Goal: Task Accomplishment & Management: Use online tool/utility

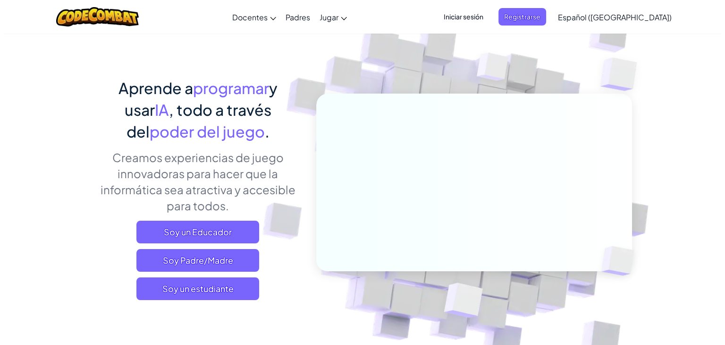
scroll to position [36, 0]
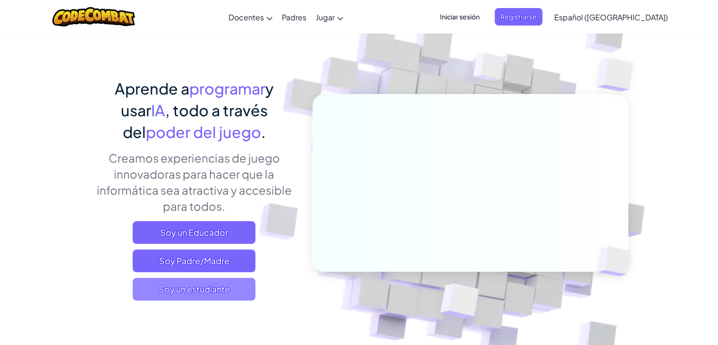
click at [229, 293] on font "Soy un estudiante" at bounding box center [194, 288] width 71 height 11
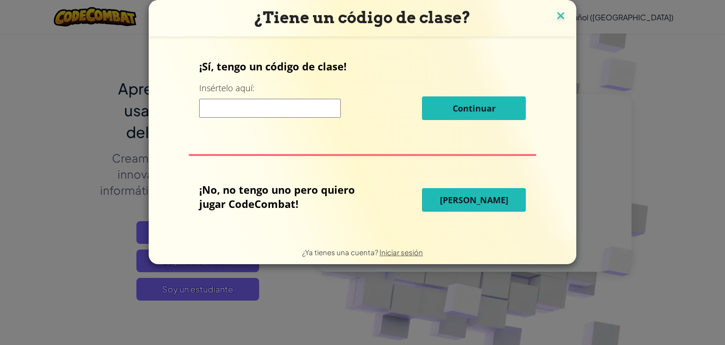
click at [563, 13] on img at bounding box center [561, 16] width 12 height 14
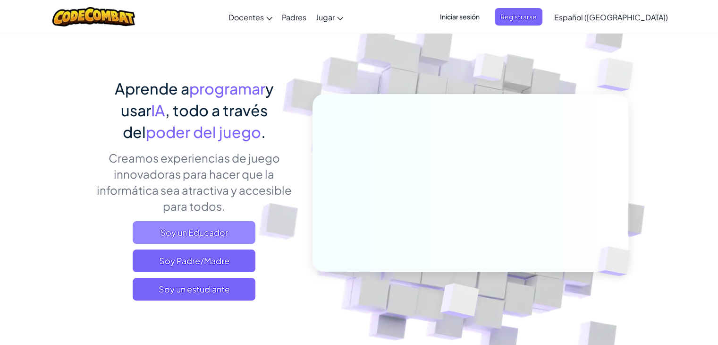
click at [244, 222] on span "Soy un Educador" at bounding box center [194, 232] width 123 height 23
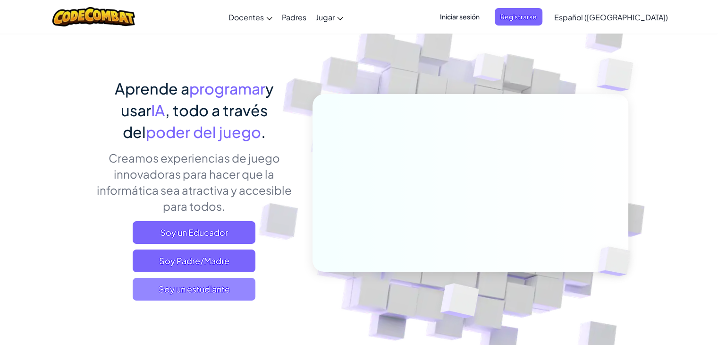
click at [153, 291] on span "Soy un estudiante" at bounding box center [194, 289] width 123 height 23
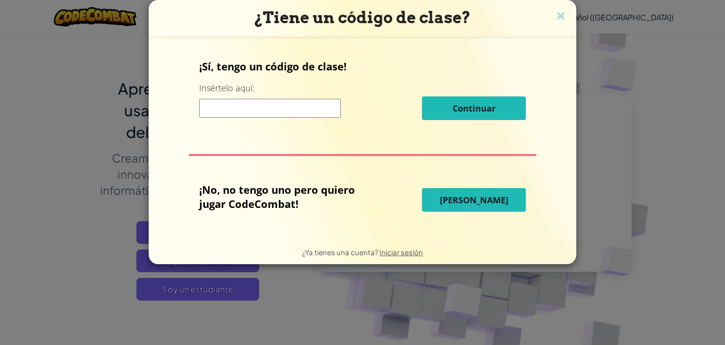
click at [486, 206] on button "[PERSON_NAME]" at bounding box center [474, 200] width 104 height 24
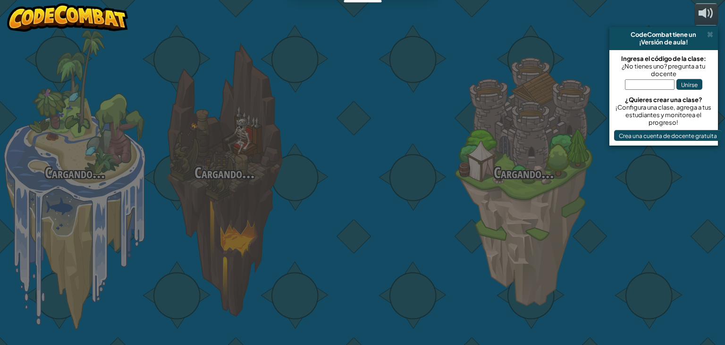
select select "es-419"
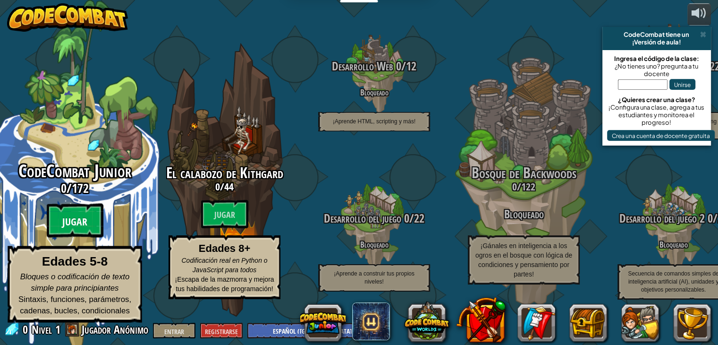
click at [91, 229] on btn "Jugar" at bounding box center [75, 221] width 57 height 34
select select "es-419"
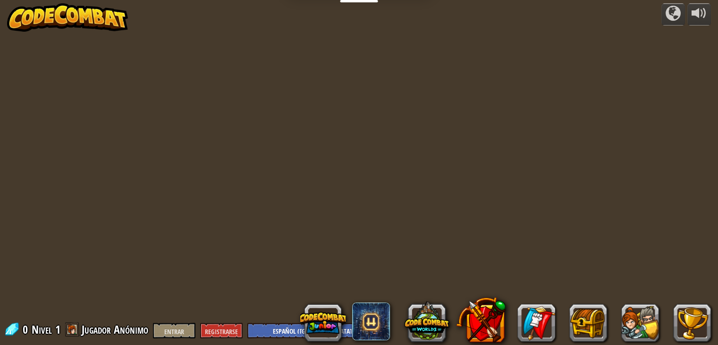
select select "es-419"
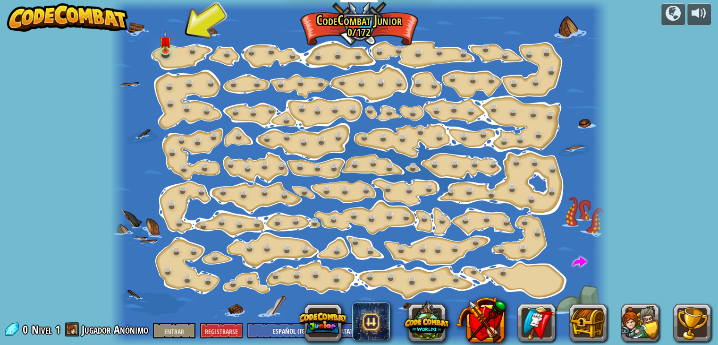
select select "es-419"
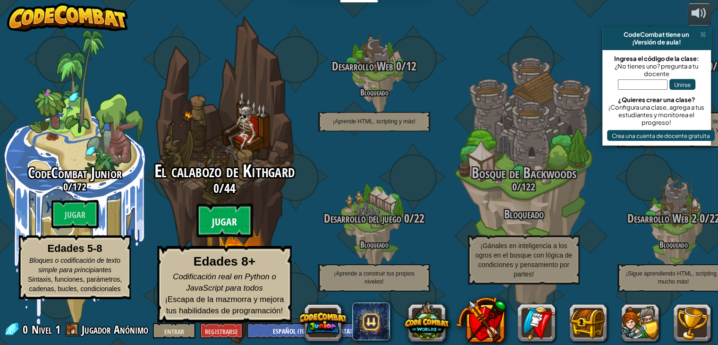
click at [244, 222] on btn "Jugar" at bounding box center [224, 221] width 57 height 34
select select "es-419"
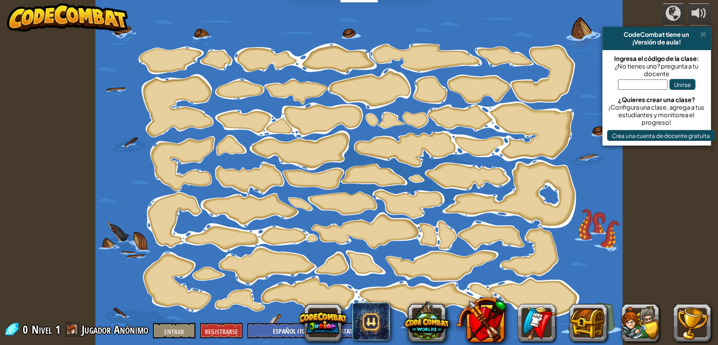
select select "es-419"
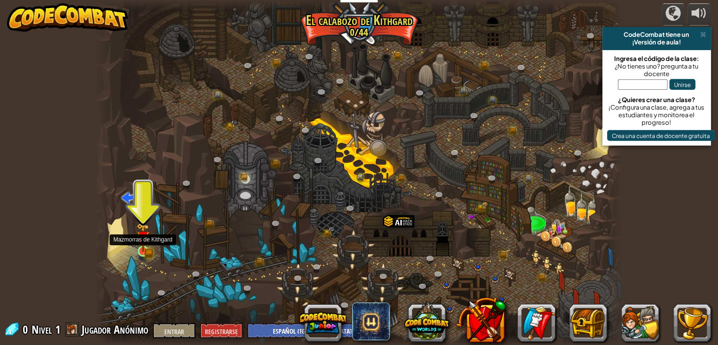
click at [145, 246] on img at bounding box center [142, 237] width 13 height 29
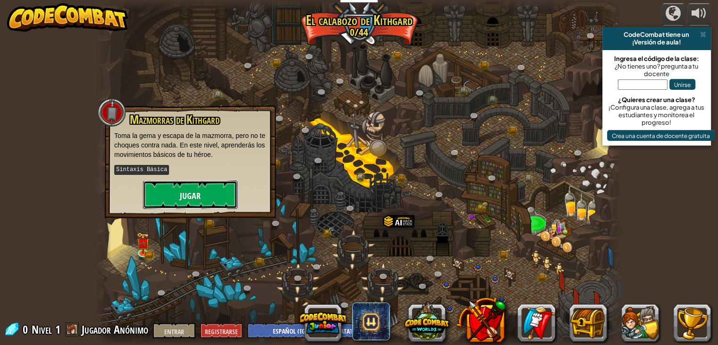
click at [186, 189] on font "Jugar" at bounding box center [190, 195] width 21 height 12
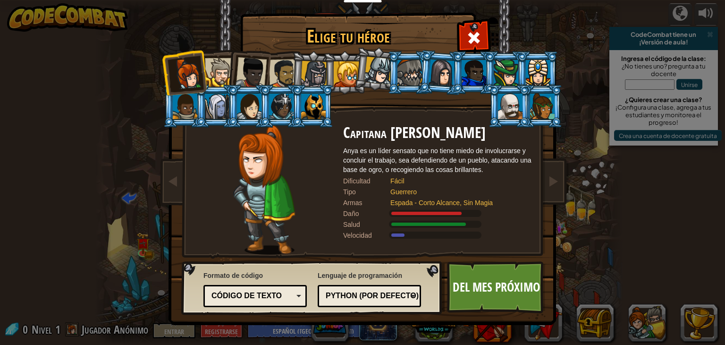
click at [413, 68] on div at bounding box center [410, 73] width 25 height 26
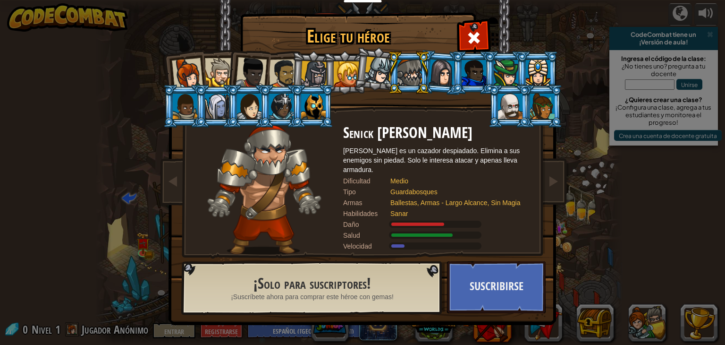
click at [183, 70] on div at bounding box center [187, 73] width 31 height 31
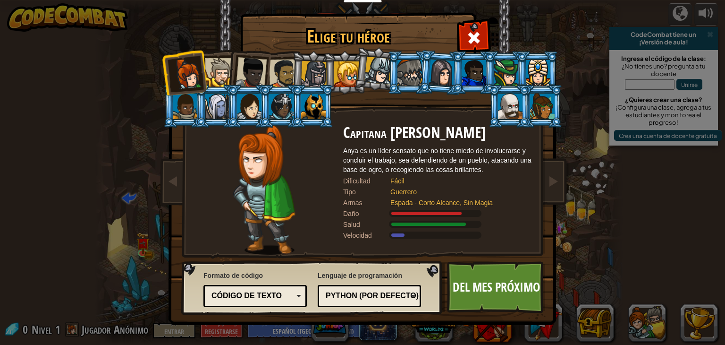
click at [215, 72] on div at bounding box center [219, 72] width 29 height 29
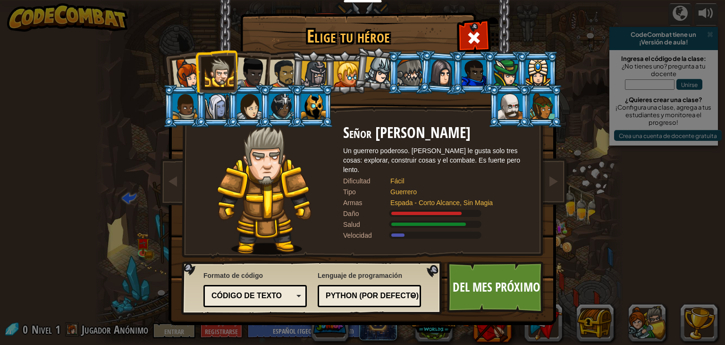
click at [191, 70] on div at bounding box center [187, 73] width 31 height 31
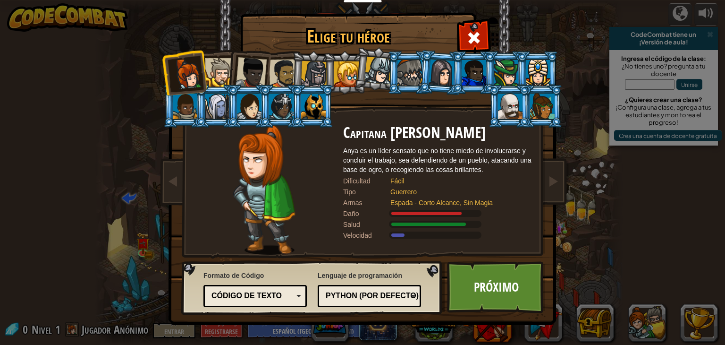
click at [218, 61] on div at bounding box center [219, 72] width 29 height 29
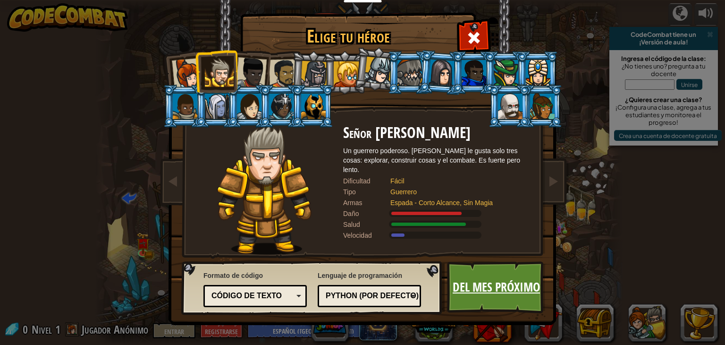
click at [540, 279] on font "Del mes próximo" at bounding box center [496, 286] width 87 height 17
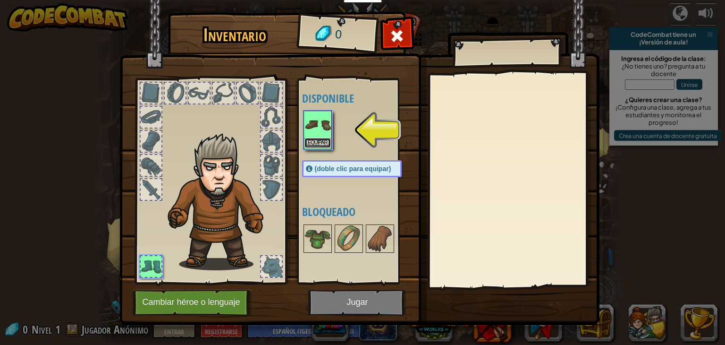
click at [314, 140] on font "Equipar" at bounding box center [318, 143] width 20 height 6
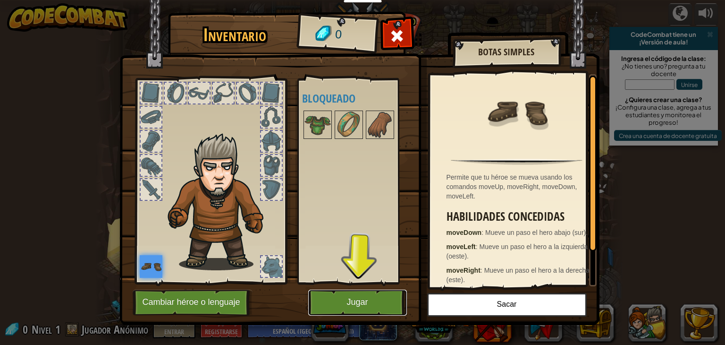
click at [372, 301] on button "Jugar" at bounding box center [357, 303] width 99 height 26
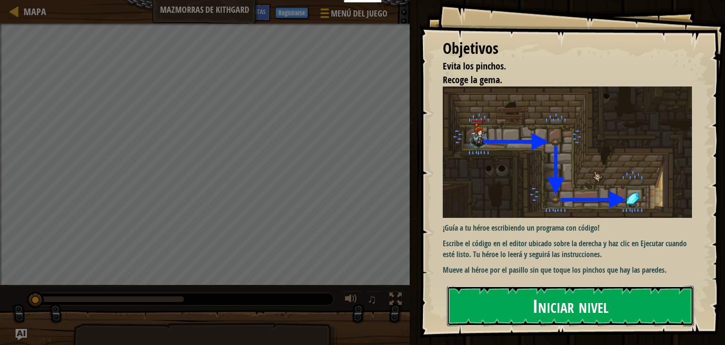
click at [615, 301] on button "Iniciar nivel" at bounding box center [570, 306] width 247 height 40
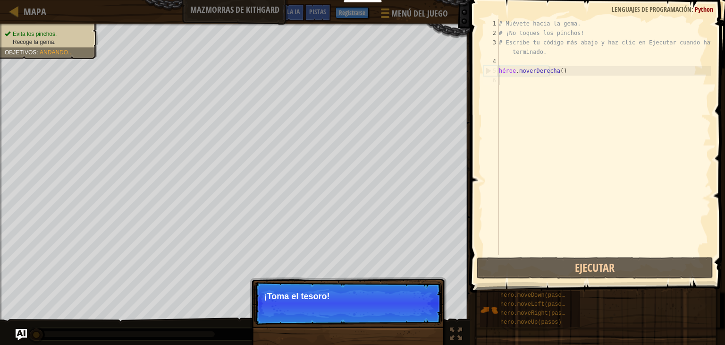
type textarea "hero.moveRight()"
click at [415, 305] on font "Continuar" at bounding box center [410, 309] width 29 height 8
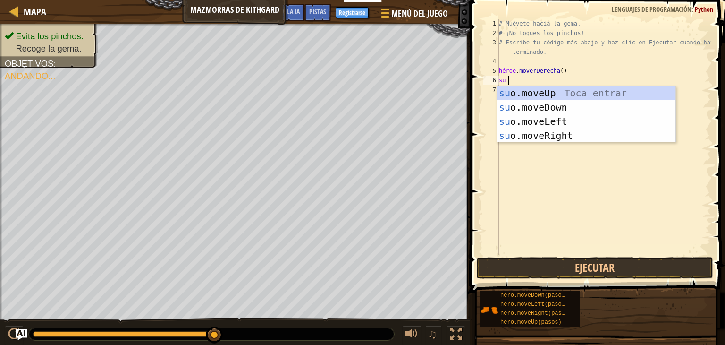
scroll to position [4, 0]
type textarea "heroe"
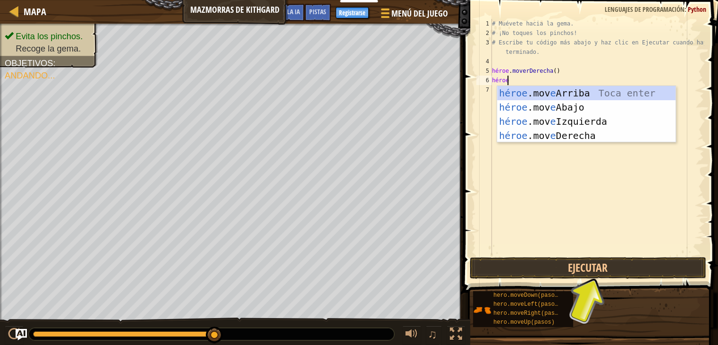
click at [578, 105] on div "héroe .mov e Arriba Toca enter héroe .mov e Abajo Toca Enter héroe .mov e Izqui…" at bounding box center [586, 128] width 179 height 85
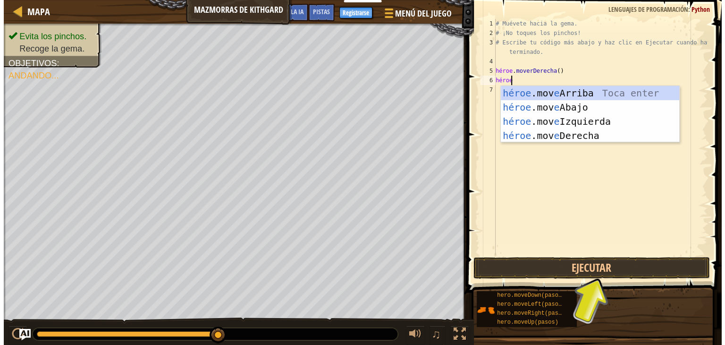
scroll to position [4, 0]
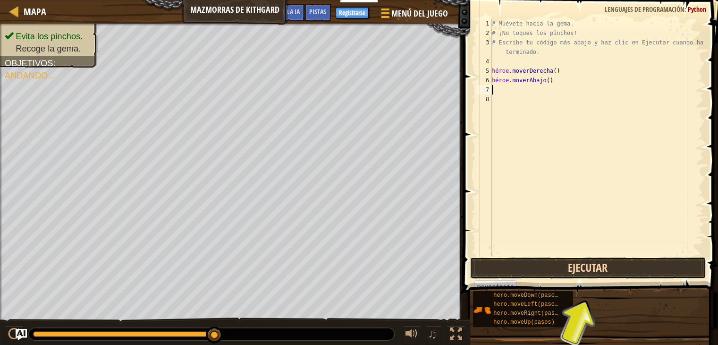
click at [608, 266] on button "Ejecutar" at bounding box center [588, 268] width 237 height 22
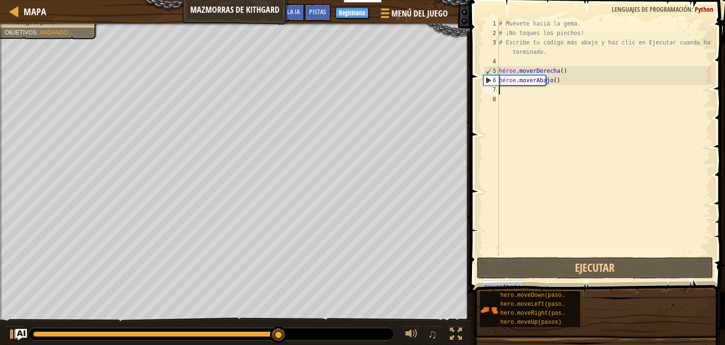
type textarea "h"
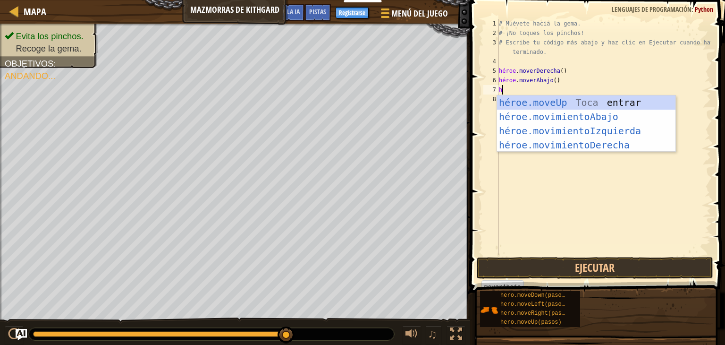
click at [613, 142] on div "héroe.moveUp Toca entrar héroe.movimientoAbajo ​ Toca Enter héroe.movimientoIzq…" at bounding box center [586, 137] width 179 height 85
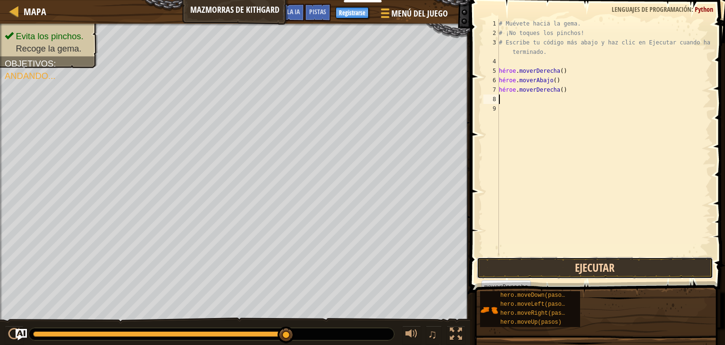
click at [631, 270] on button "Ejecutar" at bounding box center [595, 268] width 237 height 22
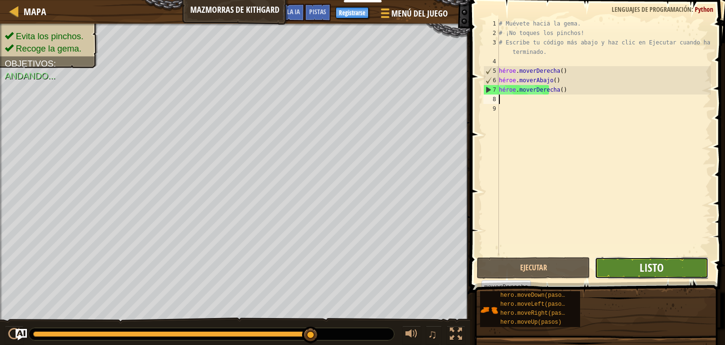
click at [663, 268] on font "Listo" at bounding box center [652, 267] width 24 height 15
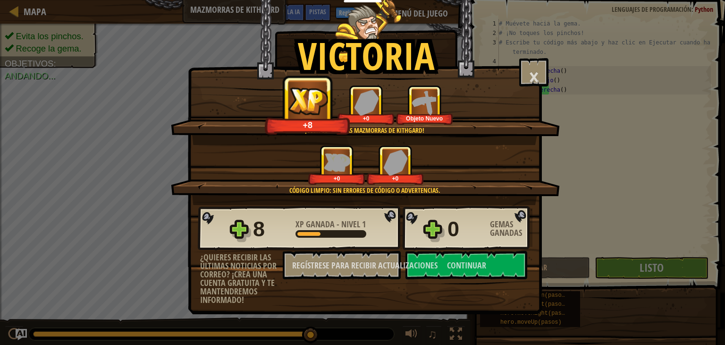
click at [474, 172] on div "+0 +0" at bounding box center [366, 165] width 367 height 40
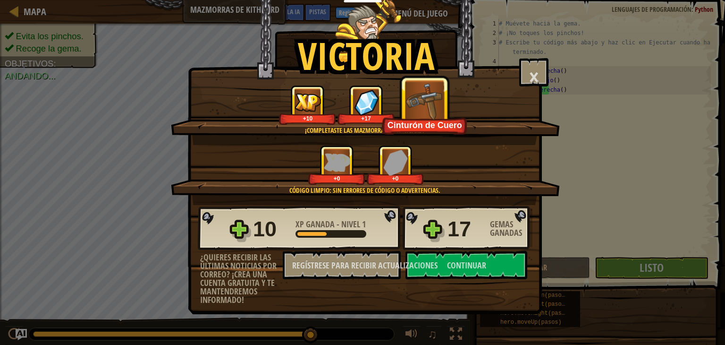
click at [478, 149] on div "+0 +0" at bounding box center [366, 165] width 367 height 40
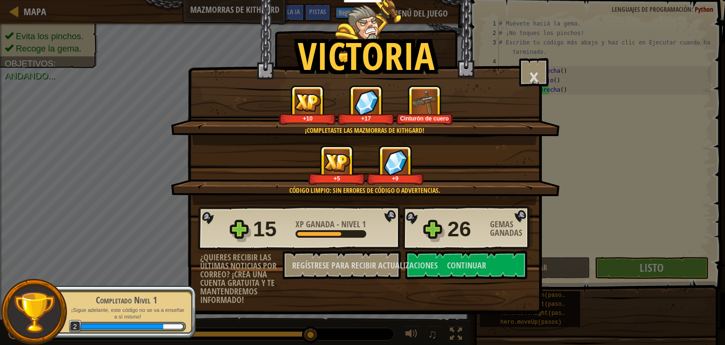
click at [420, 158] on div "+9" at bounding box center [395, 164] width 57 height 39
click at [462, 261] on font "Continuar" at bounding box center [466, 265] width 39 height 12
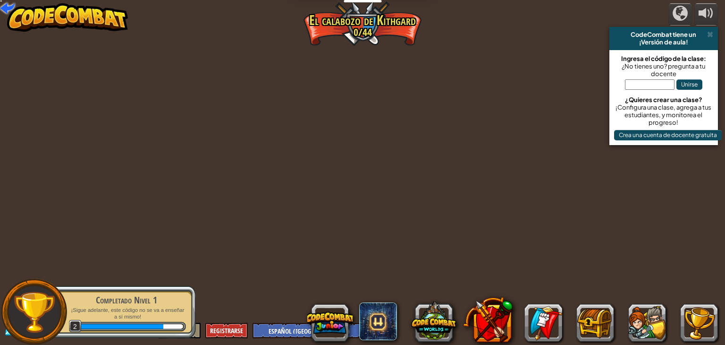
select select "es-419"
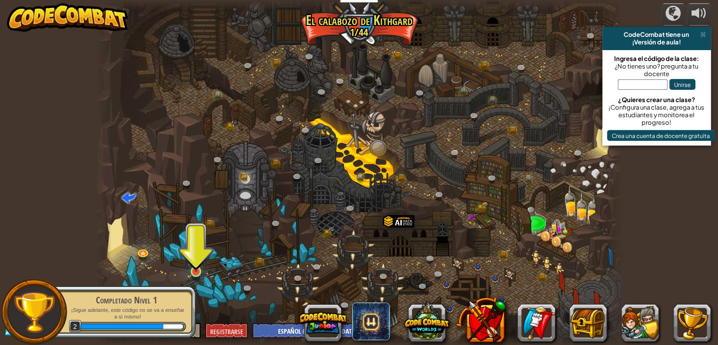
click at [196, 266] on img at bounding box center [195, 257] width 13 height 30
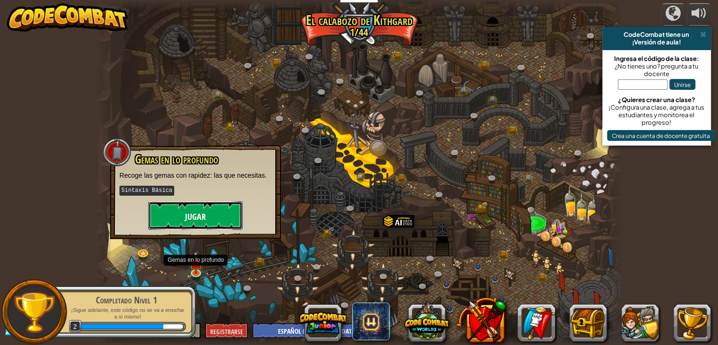
click at [212, 225] on button "Jugar" at bounding box center [195, 215] width 94 height 28
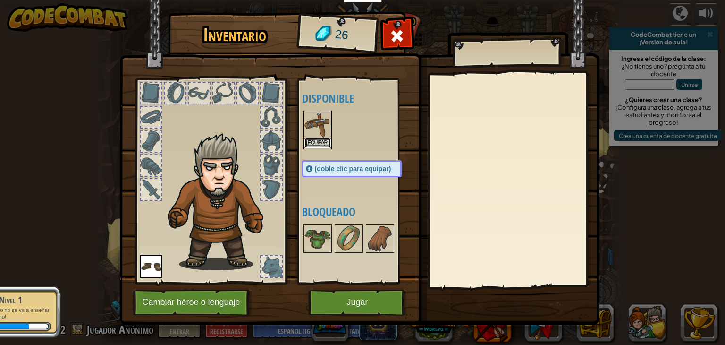
click at [316, 143] on font "Equipar" at bounding box center [318, 143] width 20 height 6
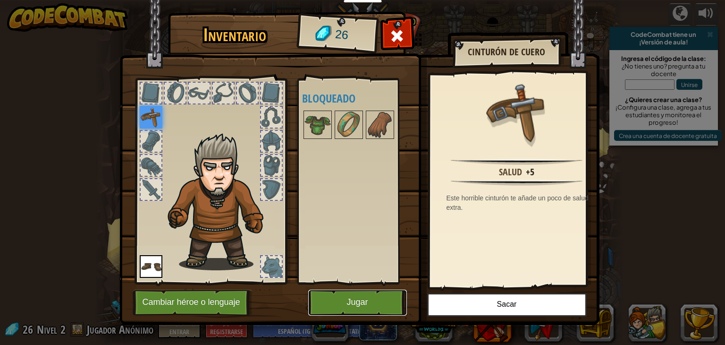
click at [353, 303] on font "Jugar" at bounding box center [357, 302] width 21 height 9
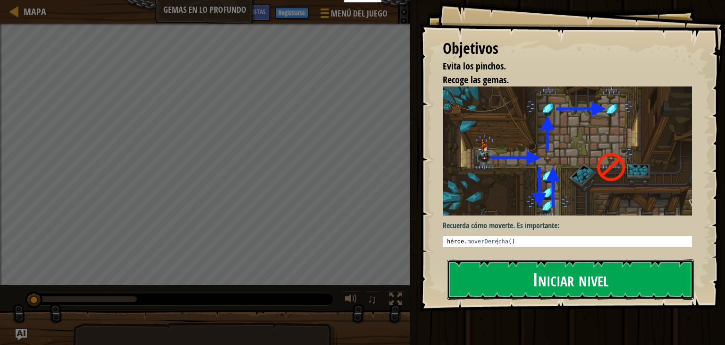
click at [620, 285] on button "Iniciar nivel" at bounding box center [570, 279] width 247 height 40
click at [609, 288] on font "Iniciar nivel" at bounding box center [571, 279] width 76 height 26
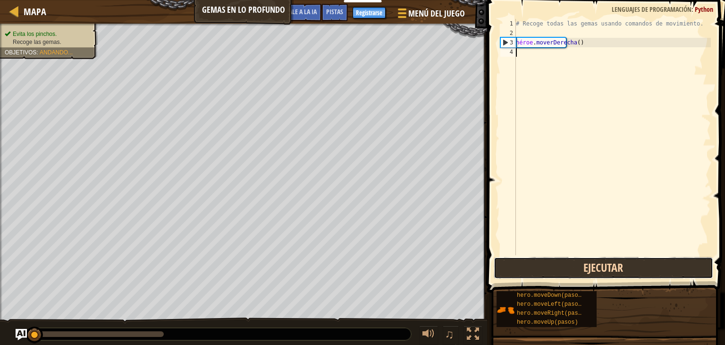
click at [612, 264] on button "Ejecutar" at bounding box center [604, 268] width 220 height 22
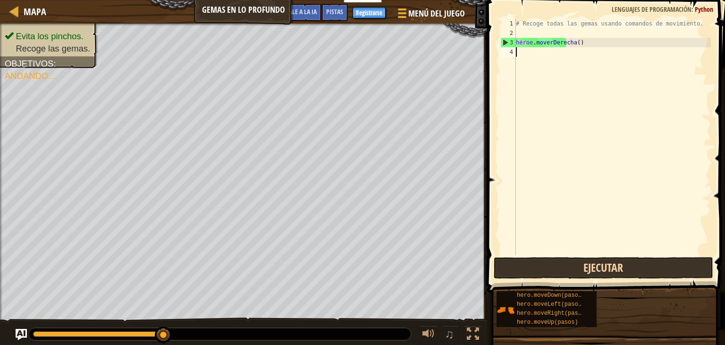
scroll to position [4, 0]
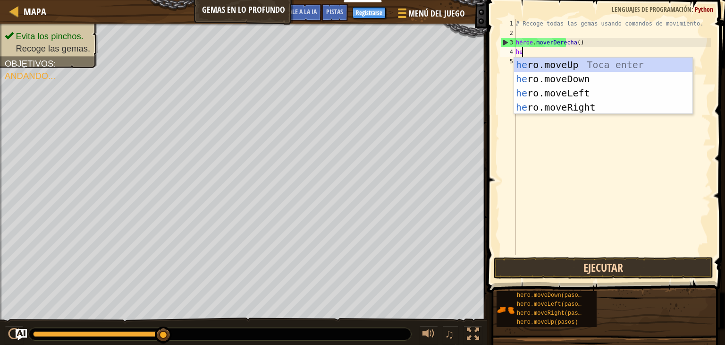
type textarea "her"
click at [580, 77] on div "su o.moveUp Toca entrar su o.moveDown Toca Enter su o.moveLeft Toca Enter su o.…" at bounding box center [603, 100] width 179 height 85
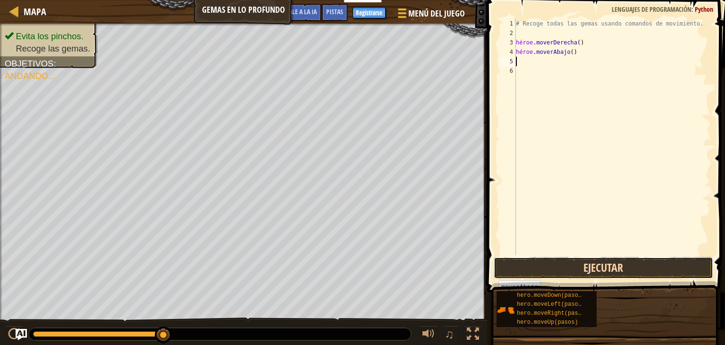
click at [612, 272] on button "Ejecutar" at bounding box center [604, 268] width 220 height 22
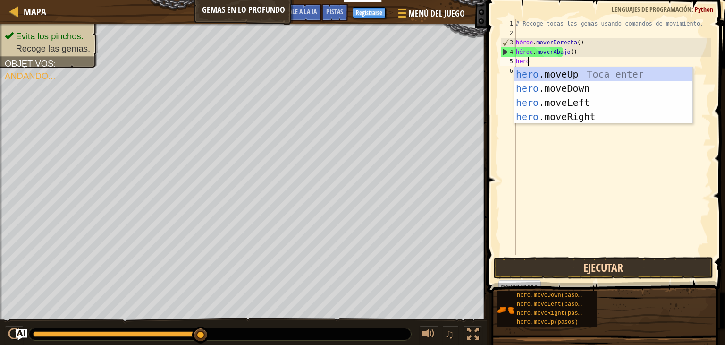
type textarea "heroe"
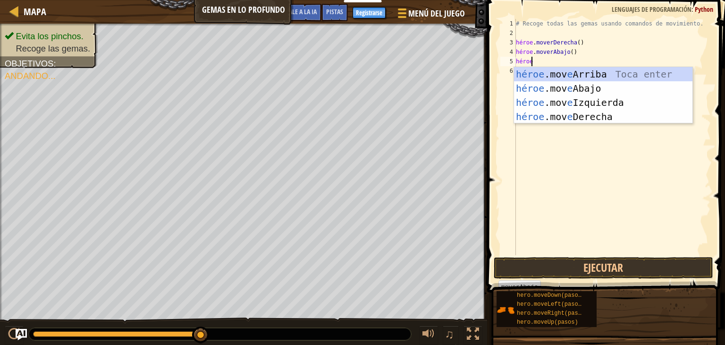
click at [621, 72] on div "héroe .mov e Arriba Toca enter héroe .mov e Abajo Toca Enter héroe .mov e Izqui…" at bounding box center [603, 109] width 179 height 85
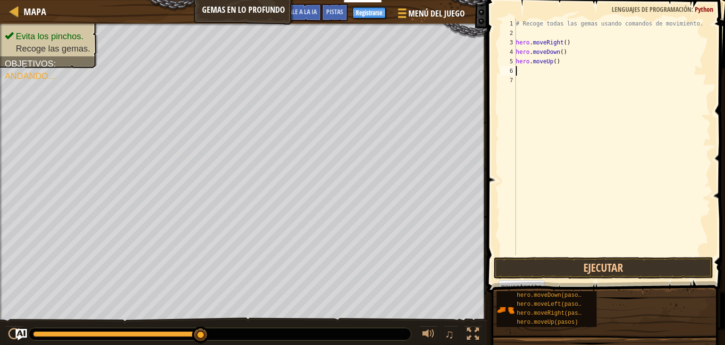
scroll to position [4, 0]
click at [606, 257] on button "Ejecutar" at bounding box center [604, 268] width 220 height 22
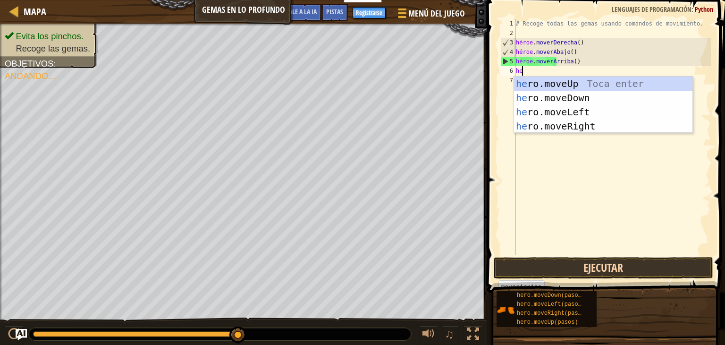
type textarea "h"
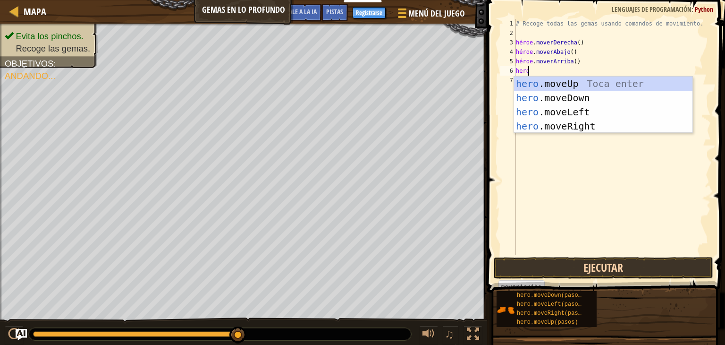
type textarea "heroe"
click at [640, 85] on div "héroe .mov e Arriba Toca enter héroe .mov e Abajo Toca Enter héroe .mov e Izqui…" at bounding box center [603, 119] width 179 height 85
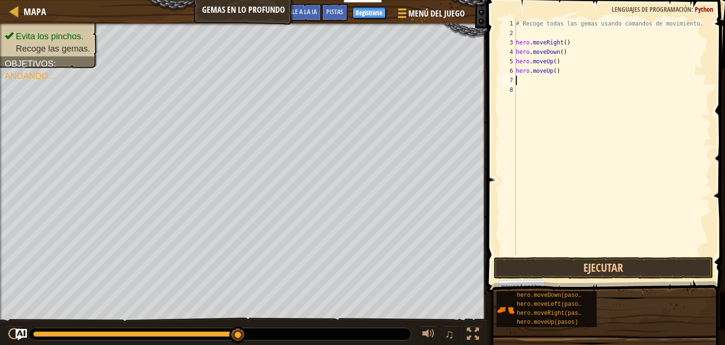
scroll to position [4, 0]
click at [640, 270] on button "Ejecutar" at bounding box center [604, 268] width 220 height 22
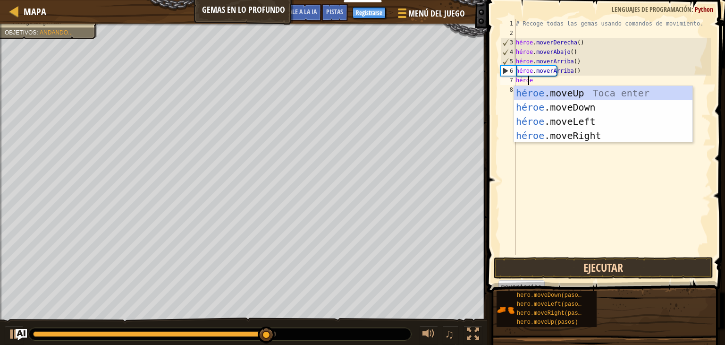
type textarea "heroe"
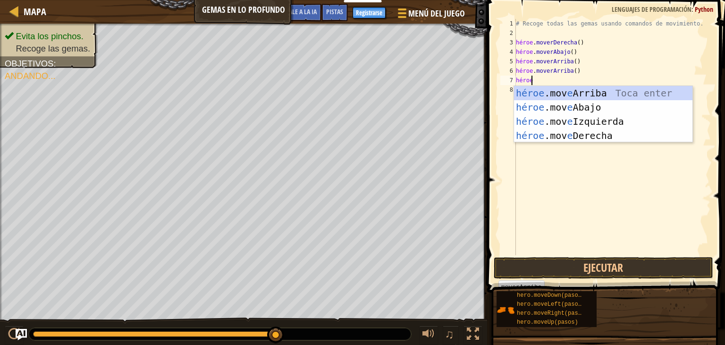
click at [624, 134] on div "héroe .mov e Arriba Toca enter héroe .mov e Abajo Toca Enter héroe .mov e Izqui…" at bounding box center [603, 128] width 179 height 85
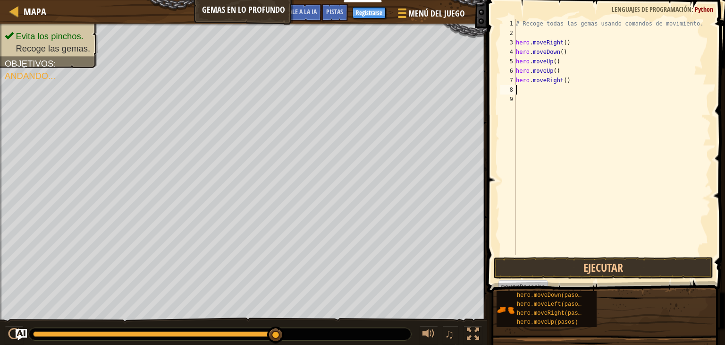
scroll to position [4, 0]
click at [576, 293] on font "hero.moveDown(pasos)" at bounding box center [551, 295] width 68 height 7
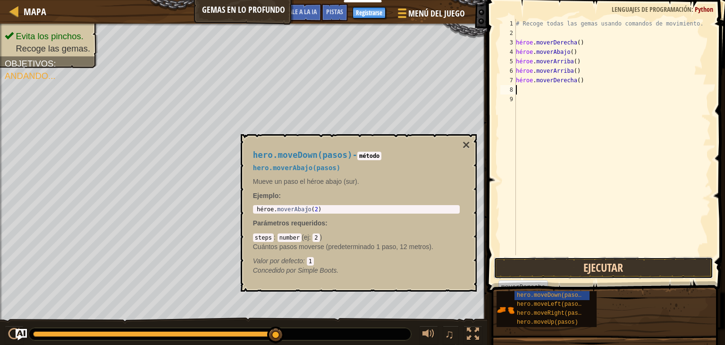
click at [602, 272] on button "Ejecutar" at bounding box center [604, 268] width 220 height 22
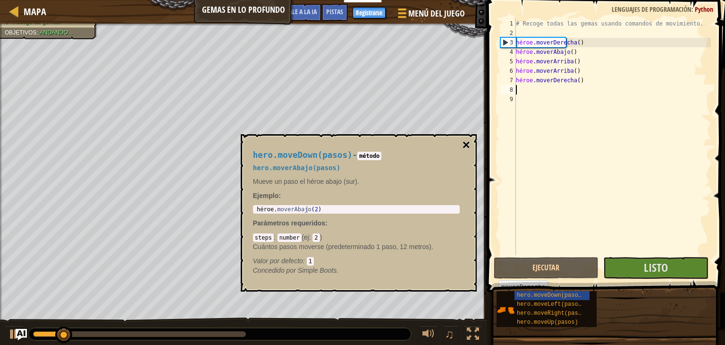
click at [466, 145] on font "×" at bounding box center [466, 144] width 8 height 15
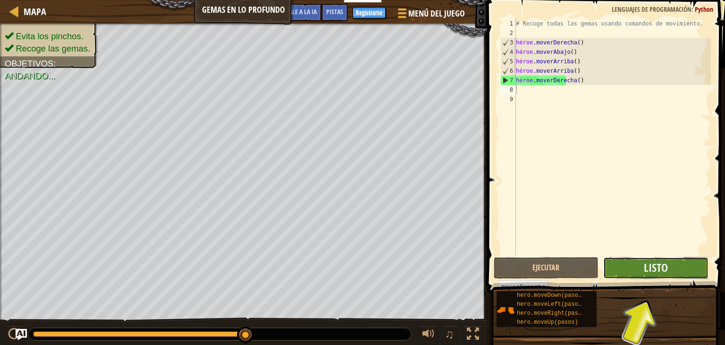
click at [662, 268] on button "Listo" at bounding box center [656, 268] width 105 height 22
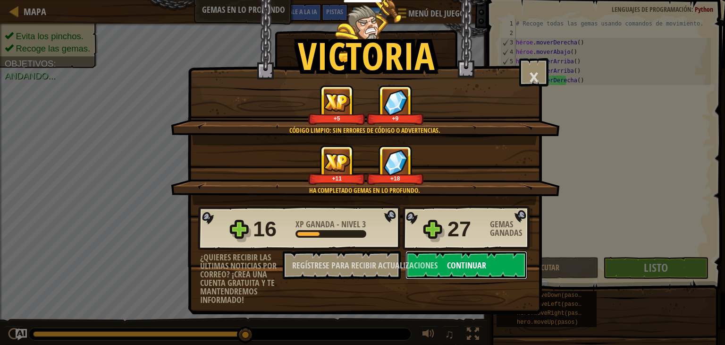
click at [452, 277] on button "Continuar" at bounding box center [467, 265] width 122 height 28
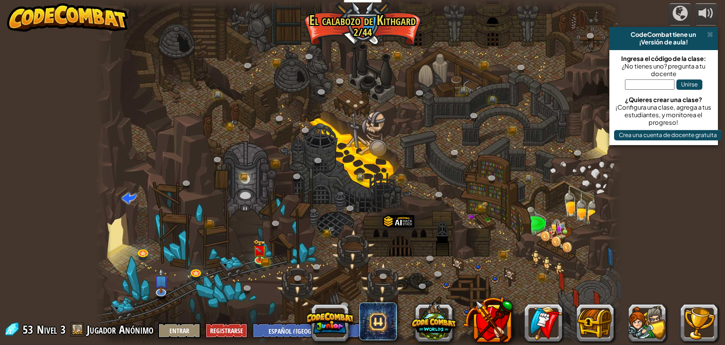
select select "es-419"
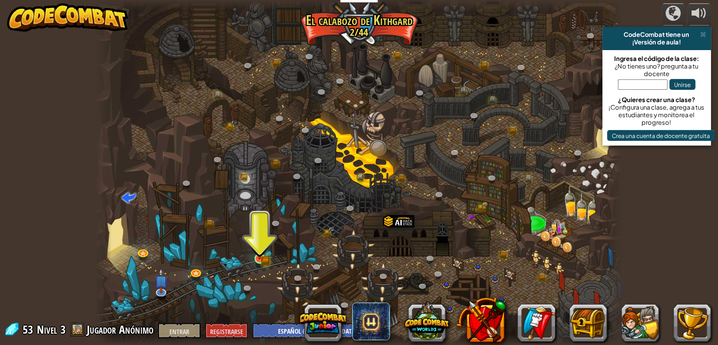
click at [258, 258] on img at bounding box center [259, 244] width 13 height 29
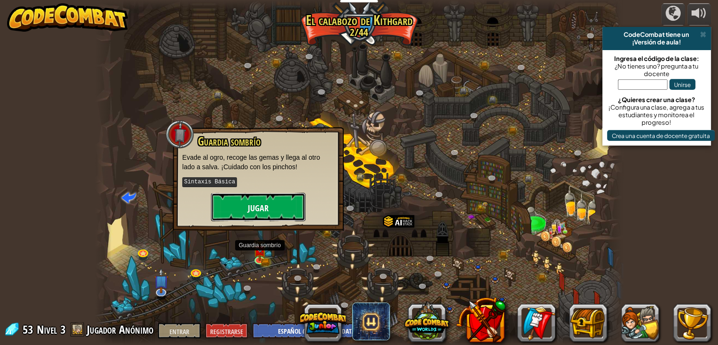
click at [232, 212] on button "Jugar" at bounding box center [258, 207] width 94 height 28
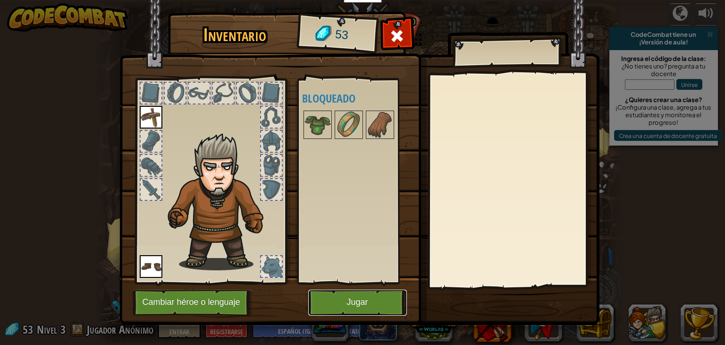
click at [355, 292] on button "Jugar" at bounding box center [357, 303] width 99 height 26
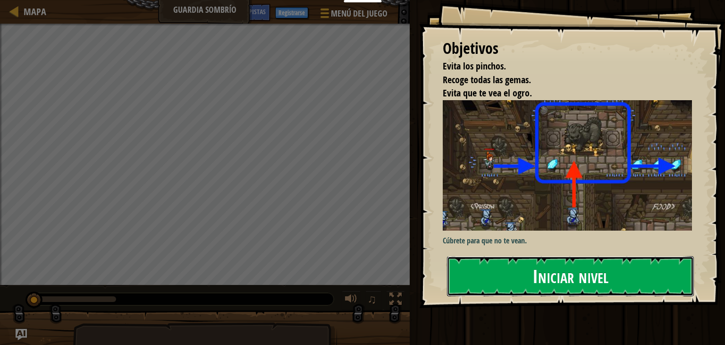
click at [657, 286] on button "Iniciar nivel" at bounding box center [570, 276] width 247 height 40
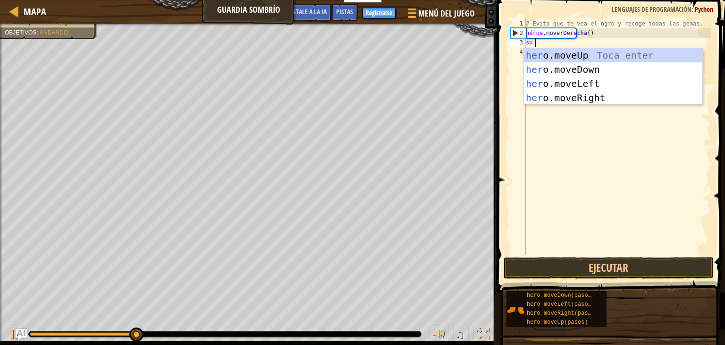
scroll to position [4, 0]
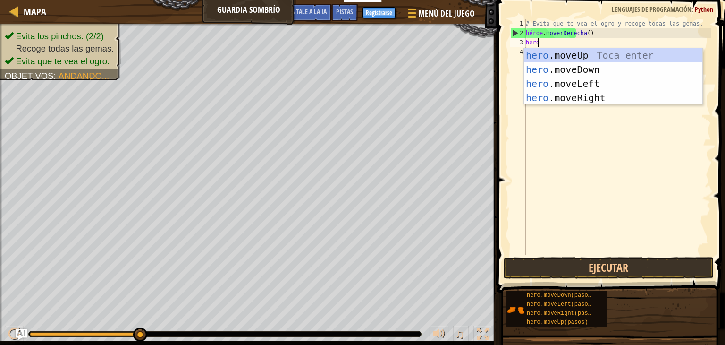
type textarea "heroe"
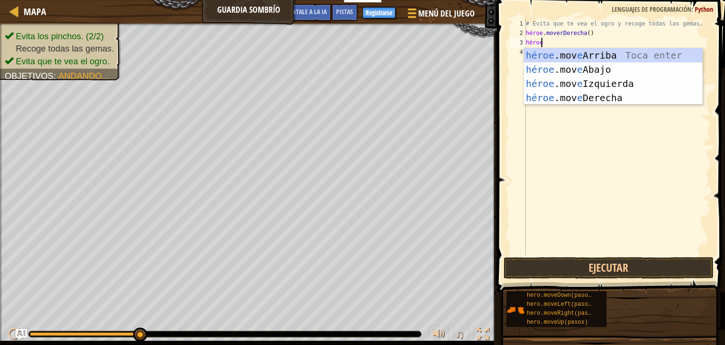
click at [640, 80] on div "héroe .mov e Arriba Toca enter héroe .mov e Abajo Toca Enter héroe .mov e Izqui…" at bounding box center [613, 90] width 179 height 85
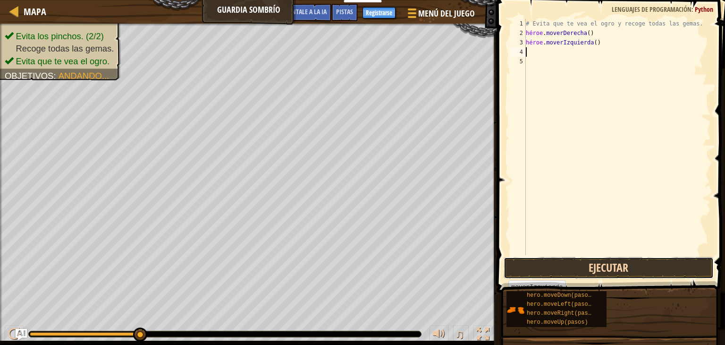
click at [622, 273] on button "Ejecutar" at bounding box center [609, 268] width 210 height 22
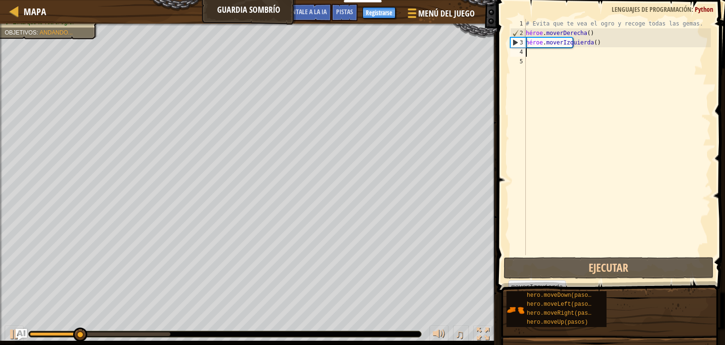
click at [598, 42] on div "# Evita que te vea el ogro y recoge todas las gemas. héroe . moverDerecha ( ) h…" at bounding box center [617, 146] width 187 height 255
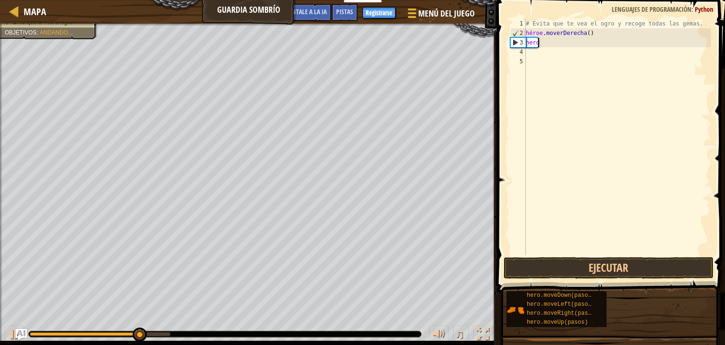
type textarea "h"
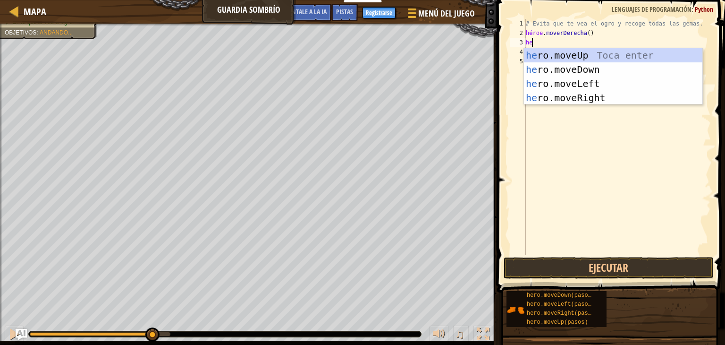
type textarea "her"
click at [588, 96] on div "su o.moveUp Toca entrar su o.moveDown Toca Enter su o.moveLeft Toca Enter su o.…" at bounding box center [613, 90] width 179 height 85
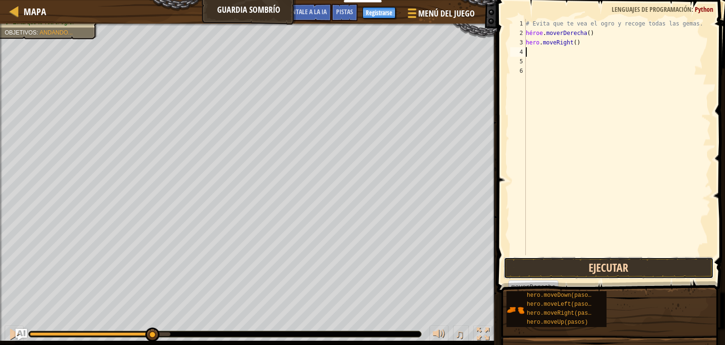
click at [616, 260] on button "Ejecutar" at bounding box center [609, 268] width 210 height 22
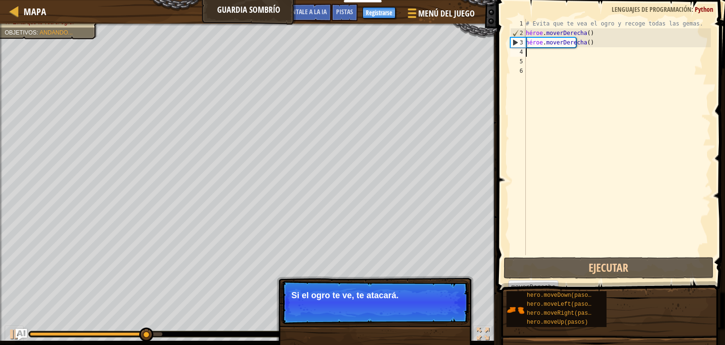
click at [423, 290] on p "Si el ogro te ve, te atacará." at bounding box center [375, 294] width 168 height 9
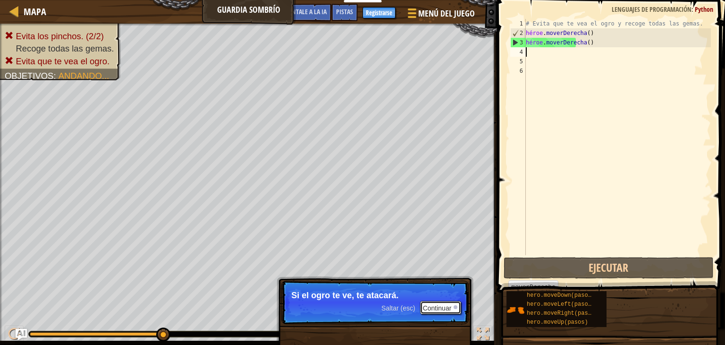
click at [447, 306] on font "Continuar" at bounding box center [437, 308] width 29 height 8
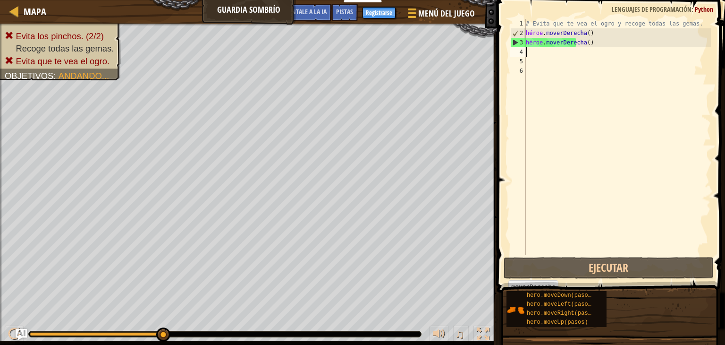
click at [610, 42] on div "# Evita que te vea el ogro y recoge todas las gemas. héroe . moverDerecha ( ) h…" at bounding box center [617, 146] width 187 height 255
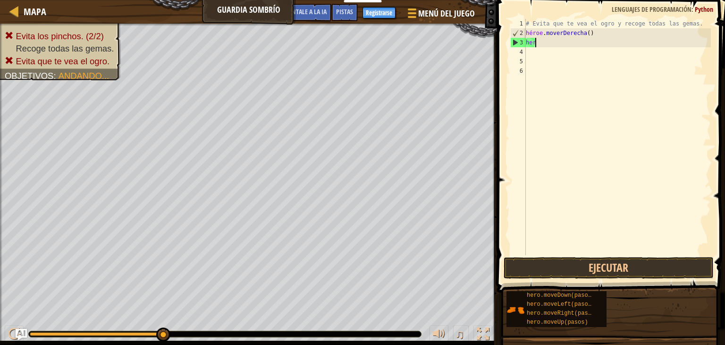
type textarea "h"
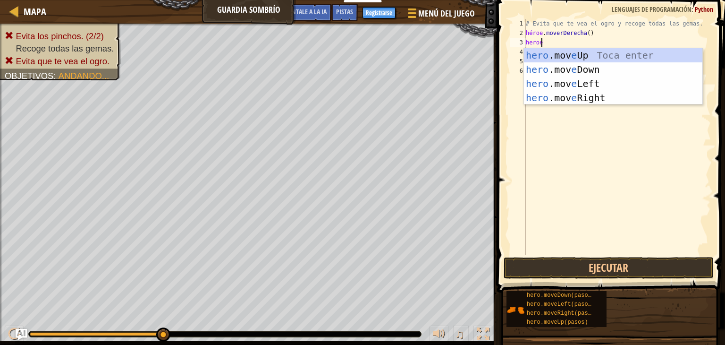
type textarea "heroe"
click at [639, 56] on div "héroe .mov e Arriba Toca enter héroe .mov e Abajo Toca Enter héroe .mov e Izqui…" at bounding box center [613, 90] width 179 height 85
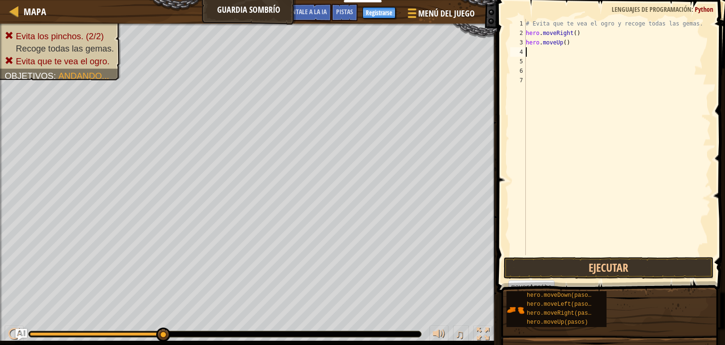
scroll to position [4, 0]
click at [632, 268] on button "Ejecutar" at bounding box center [609, 268] width 210 height 22
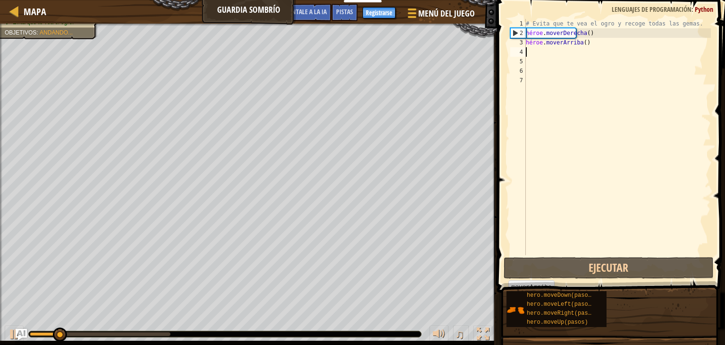
click at [77, 333] on div at bounding box center [100, 334] width 141 height 4
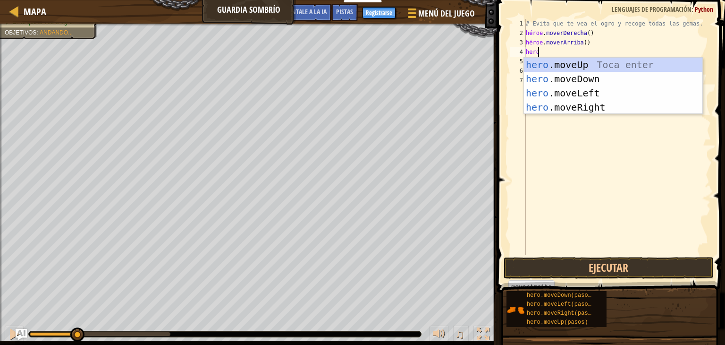
type textarea "heroe"
click at [630, 105] on div "héroe .mov e Arriba Toca enter héroe .mov e Abajo Toca Enter héroe .mov e Izqui…" at bounding box center [613, 100] width 179 height 85
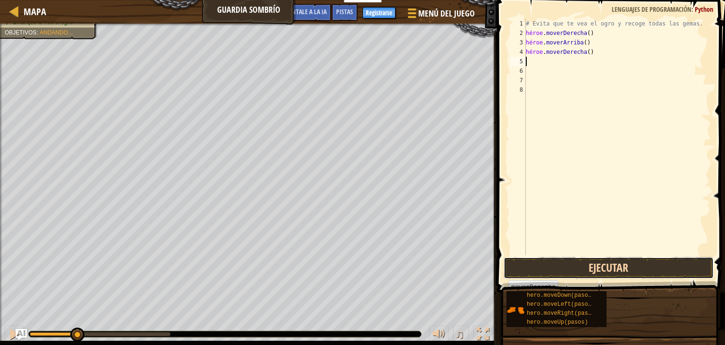
click at [621, 275] on button "Ejecutar" at bounding box center [609, 268] width 210 height 22
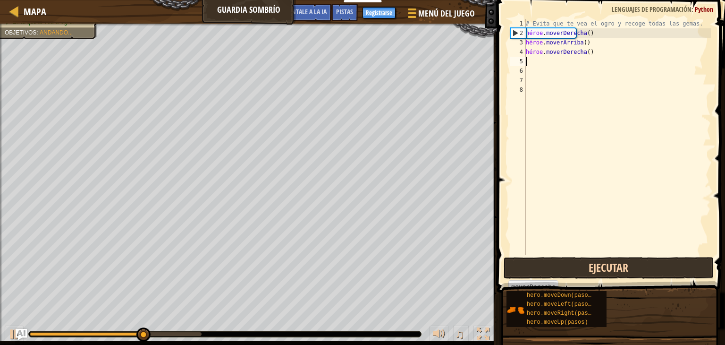
type textarea "m"
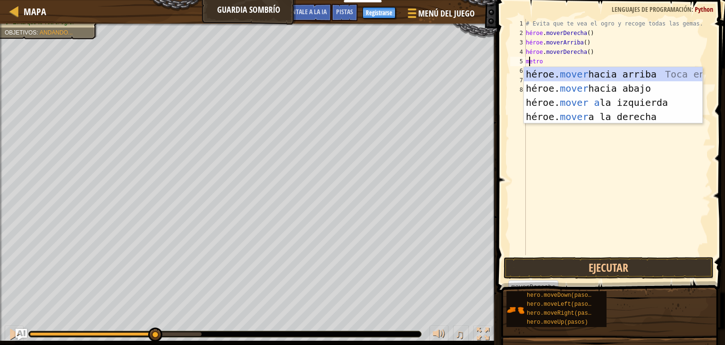
click at [650, 88] on div "héroe. mover hacia arriba [PERSON_NAME] entrar héroe. mover hacia abajo [PERSON…" at bounding box center [613, 109] width 179 height 85
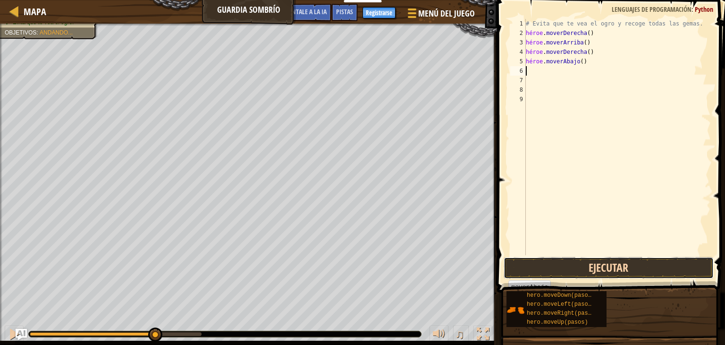
click at [624, 274] on button "Ejecutar" at bounding box center [609, 268] width 210 height 22
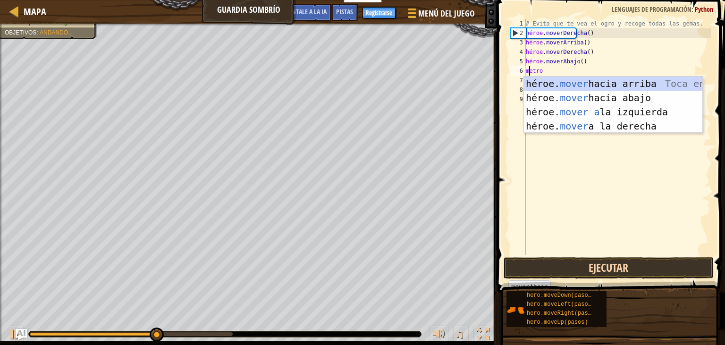
type textarea "mo"
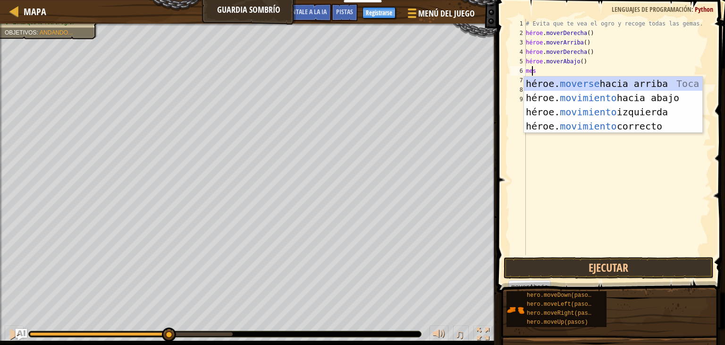
click at [665, 96] on div "héroe. moverse hacia arriba [PERSON_NAME] entrar héroe. movimiento hacia abajo …" at bounding box center [613, 119] width 179 height 85
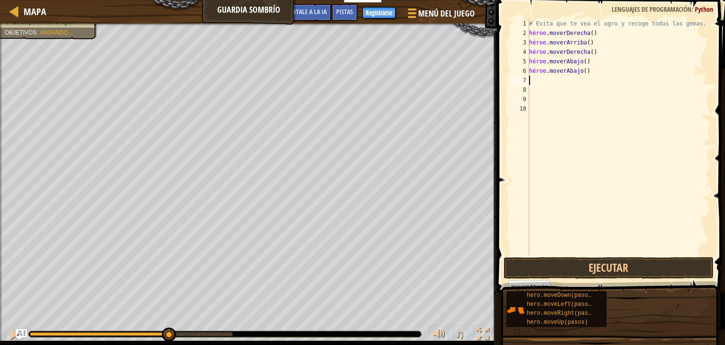
click at [594, 74] on div "# Evita que te vea el ogro y recoge todas las gemas. héroe . moverDerecha ( ) h…" at bounding box center [620, 146] width 184 height 255
click at [605, 72] on div "# Evita que te vea el ogro y recoge todas las gemas. héroe . moverDerecha ( ) h…" at bounding box center [620, 146] width 184 height 255
type textarea "h"
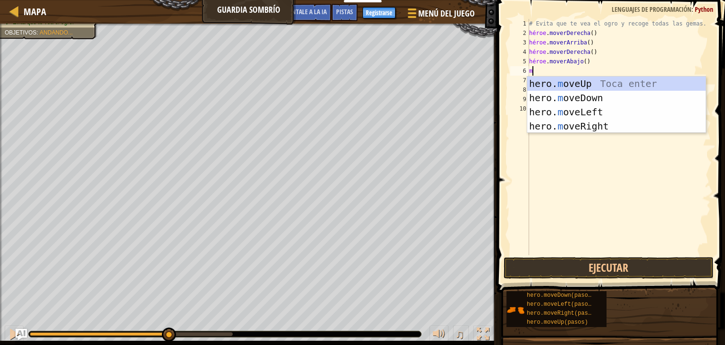
type textarea "mo"
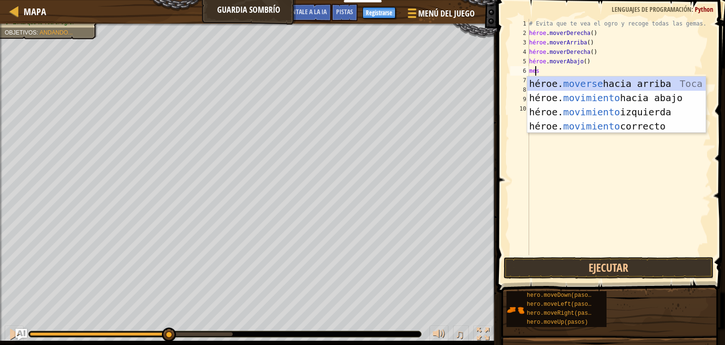
click at [661, 123] on div "héroe. moverse hacia arriba [PERSON_NAME] entrar héroe. movimiento hacia abajo …" at bounding box center [617, 119] width 179 height 85
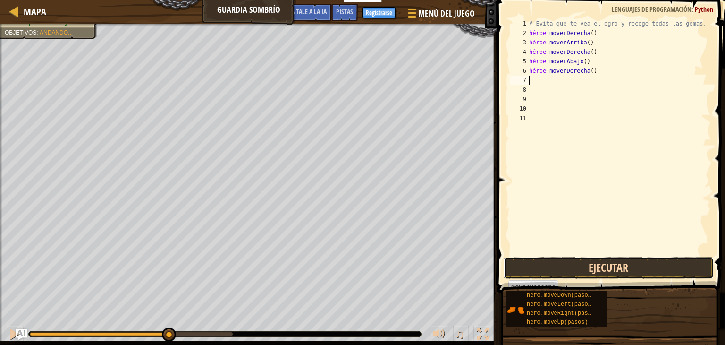
click at [621, 259] on button "Ejecutar" at bounding box center [609, 268] width 210 height 22
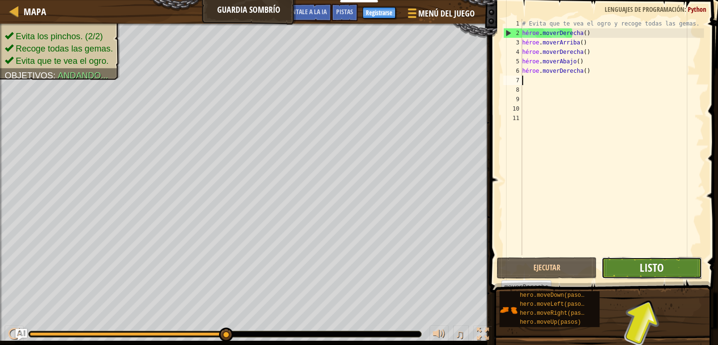
click at [661, 266] on font "Listo" at bounding box center [652, 267] width 24 height 15
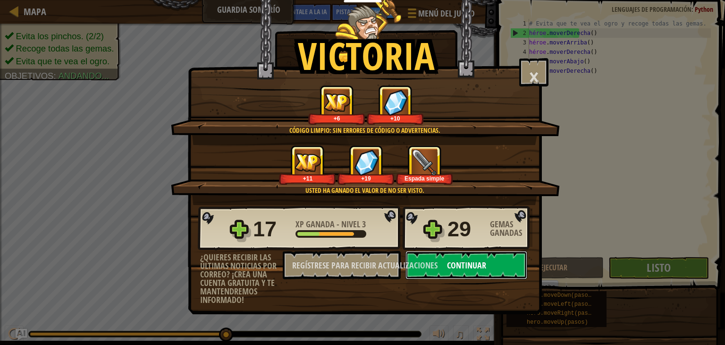
click at [491, 256] on button "Continuar" at bounding box center [467, 265] width 122 height 28
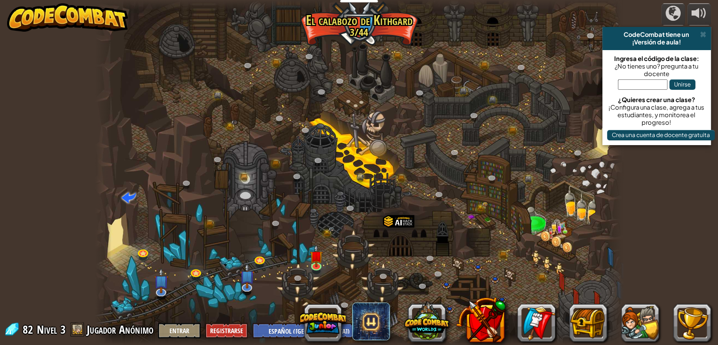
select select "es-419"
click at [307, 263] on div at bounding box center [359, 172] width 528 height 345
click at [323, 265] on img at bounding box center [316, 250] width 13 height 30
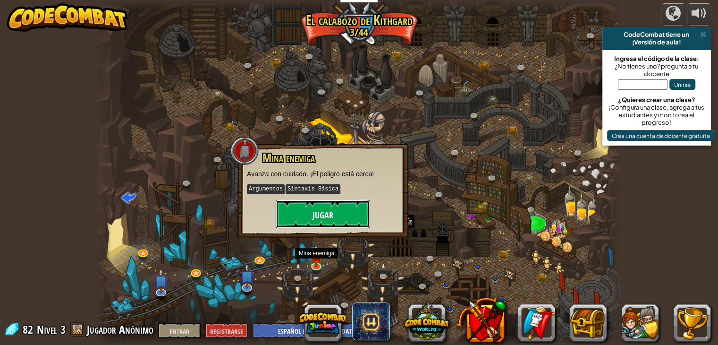
click at [342, 223] on button "Jugar" at bounding box center [323, 214] width 94 height 28
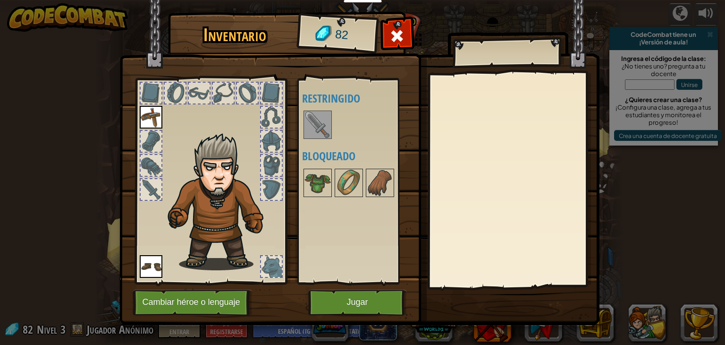
click at [323, 121] on img at bounding box center [318, 124] width 26 height 26
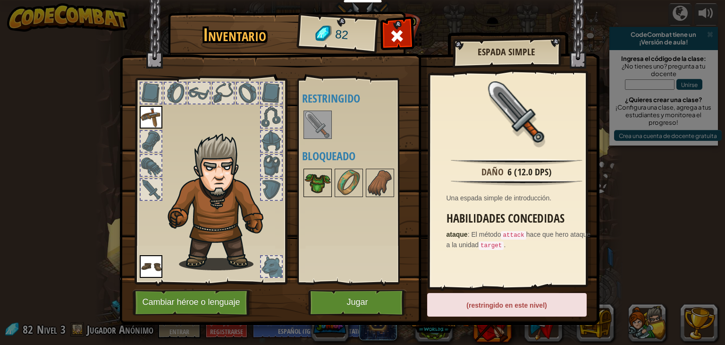
click at [308, 188] on img at bounding box center [318, 183] width 26 height 26
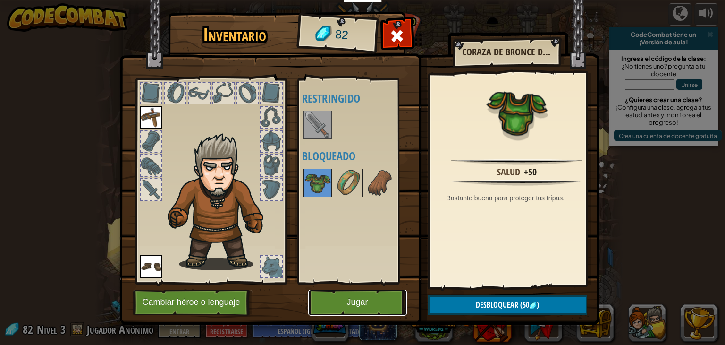
click at [318, 312] on button "Jugar" at bounding box center [357, 303] width 99 height 26
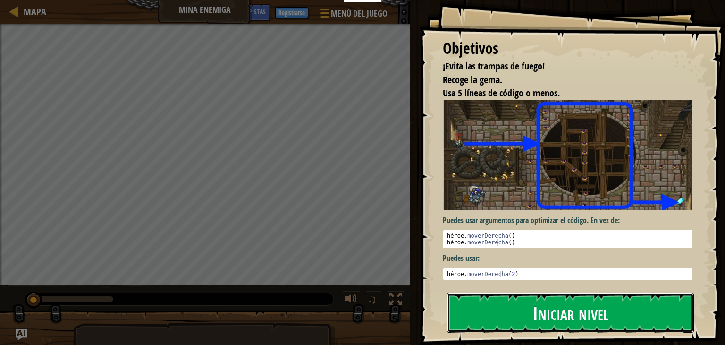
click at [612, 317] on button "Iniciar nivel" at bounding box center [570, 313] width 247 height 40
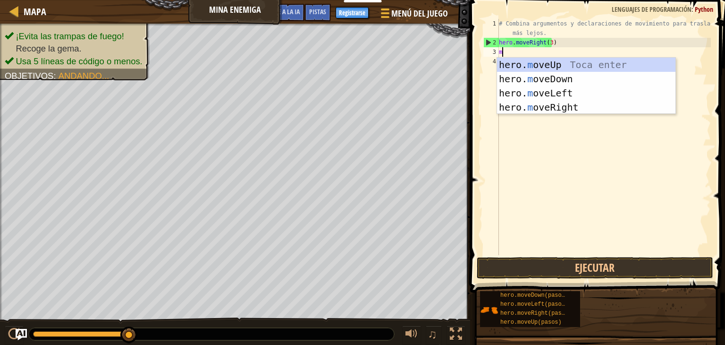
scroll to position [4, 0]
type textarea "mo"
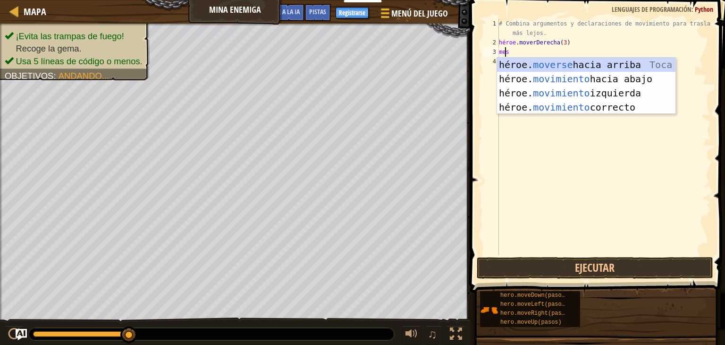
click at [637, 62] on div "héroe. moverse hacia arriba [PERSON_NAME] entrar héroe. movimiento hacia abajo …" at bounding box center [586, 100] width 179 height 85
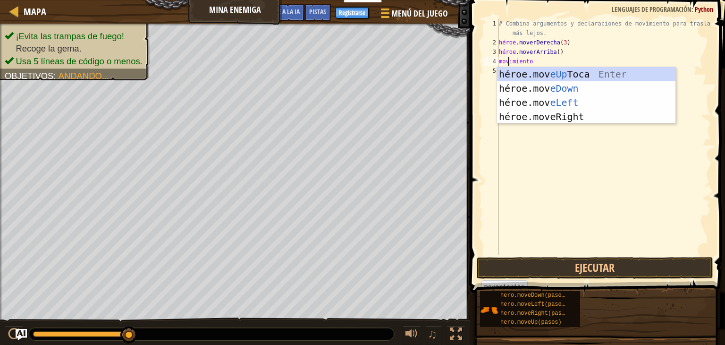
type textarea "move"
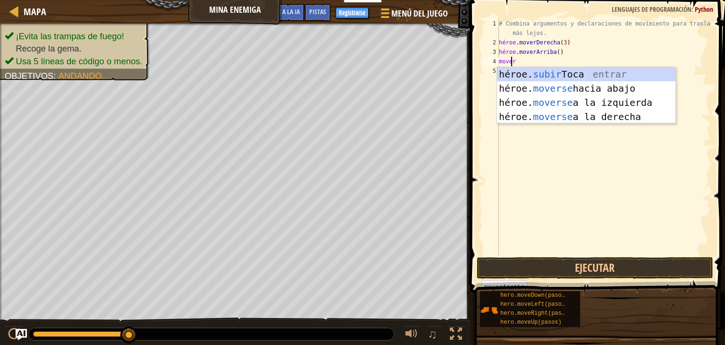
click at [638, 115] on div "héroe. subir [PERSON_NAME] entrar héroe. moverse hacia abajo Toca Enter héroe. …" at bounding box center [586, 109] width 179 height 85
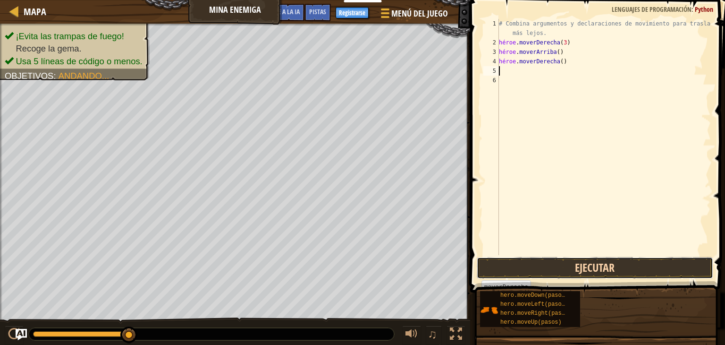
click at [628, 269] on button "Ejecutar" at bounding box center [595, 268] width 237 height 22
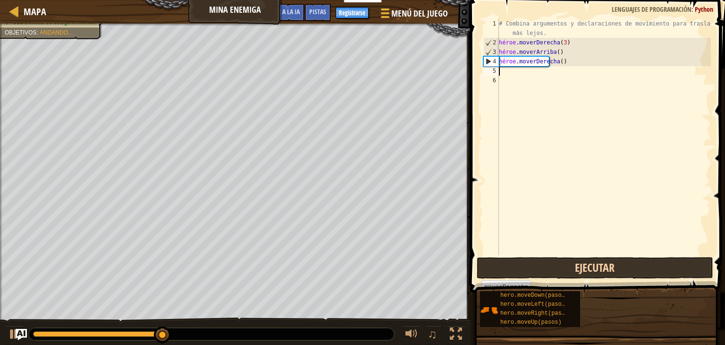
type textarea "m"
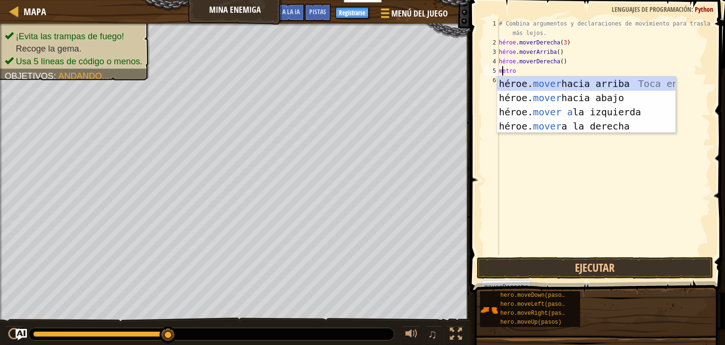
click at [640, 97] on div "héroe. mover hacia arriba [PERSON_NAME] entrar héroe. mover hacia abajo [PERSON…" at bounding box center [586, 119] width 179 height 85
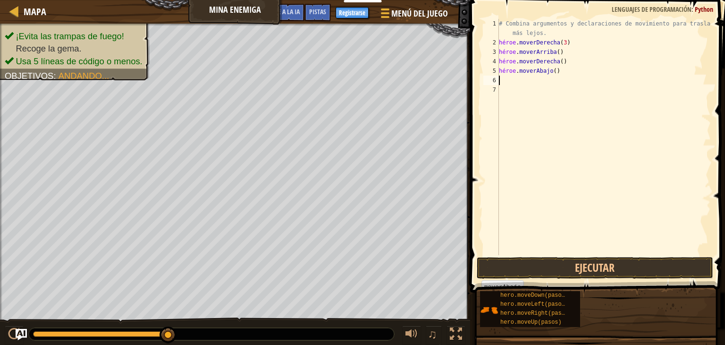
click at [603, 255] on span at bounding box center [599, 133] width 263 height 320
click at [596, 271] on button "Ejecutar" at bounding box center [595, 268] width 237 height 22
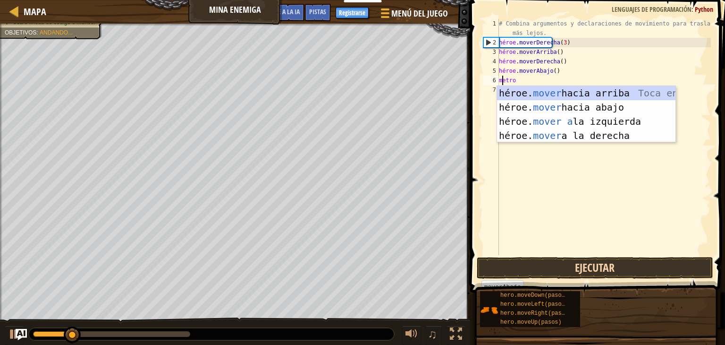
type textarea "mo"
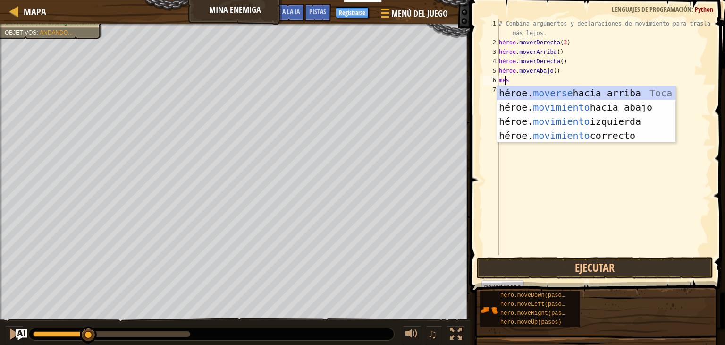
click at [632, 103] on div "héroe. moverse hacia arriba [PERSON_NAME] entrar héroe. movimiento hacia abajo …" at bounding box center [586, 128] width 179 height 85
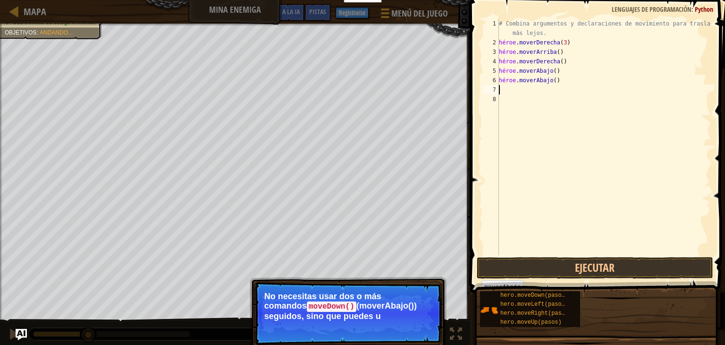
click at [622, 238] on div "# Combina argumentos y declaraciones de movimiento para trasladarte más lejos. …" at bounding box center [604, 151] width 214 height 264
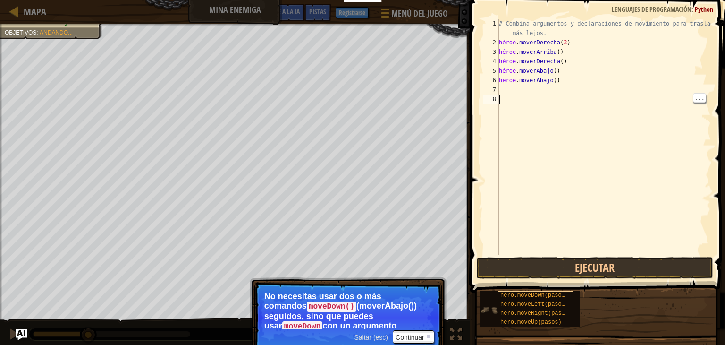
click at [557, 292] on font "hero.moveDown(pasos)" at bounding box center [535, 295] width 68 height 7
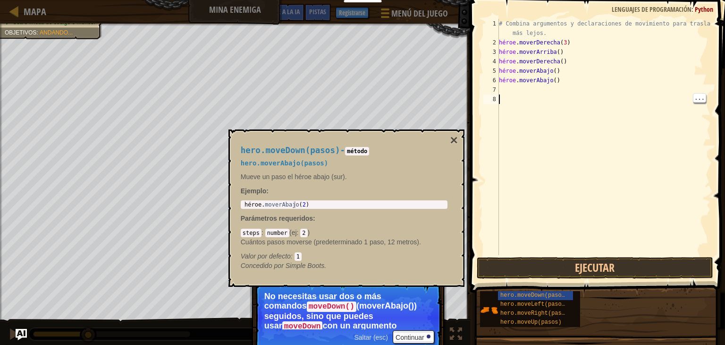
click at [565, 81] on div "# Combina argumentos y declaraciones de movimiento para trasladarte más lejos. …" at bounding box center [604, 151] width 214 height 264
type textarea "h"
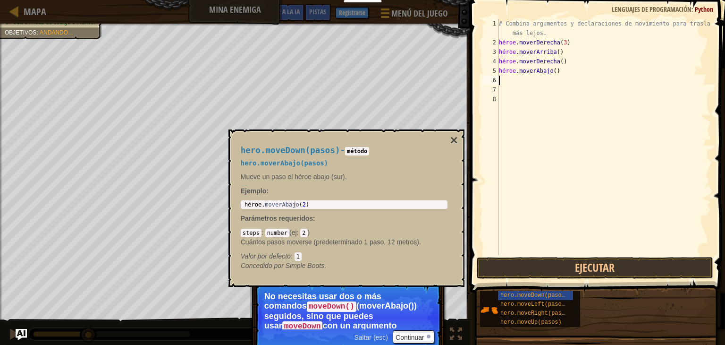
click at [561, 75] on div "# Combina argumentos y declaraciones de movimiento para trasladarte más lejos. …" at bounding box center [604, 151] width 214 height 264
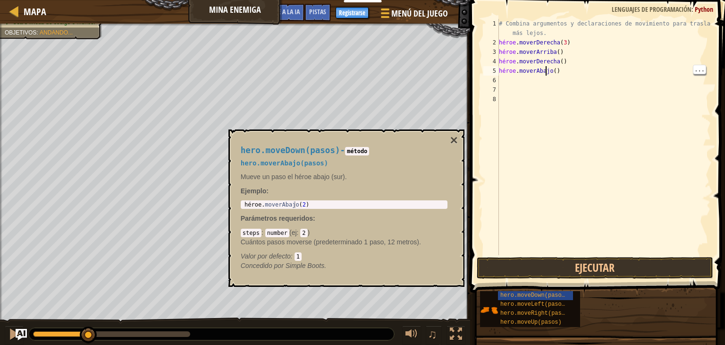
type textarea "hero.moveDown()"
click at [570, 70] on div "# Combina argumentos y declaraciones de movimiento para trasladarte más lejos. …" at bounding box center [604, 151] width 214 height 264
type textarea "hero.moveDown()"
click at [565, 70] on div "# Combina argumentos y declaraciones de movimiento para trasladarte más lejos. …" at bounding box center [604, 151] width 214 height 264
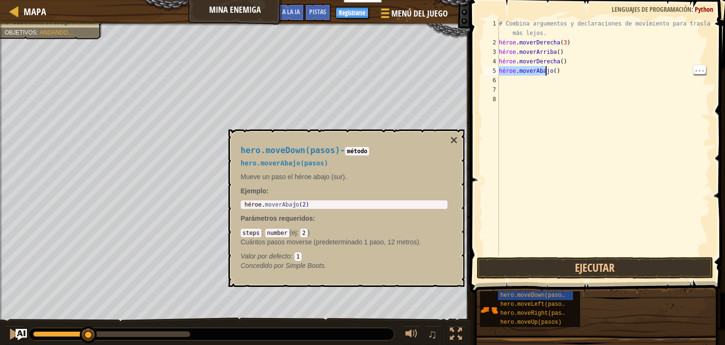
type textarea "hero.moveDown()"
type textarea "m"
type textarea "h"
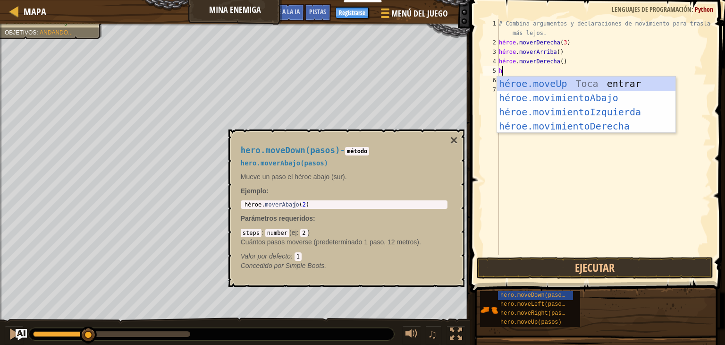
click at [622, 94] on div "héroe.moveUp Toca entrar héroe.movimientoAbajo ​ Toca Enter héroe.movimientoIzq…" at bounding box center [586, 119] width 179 height 85
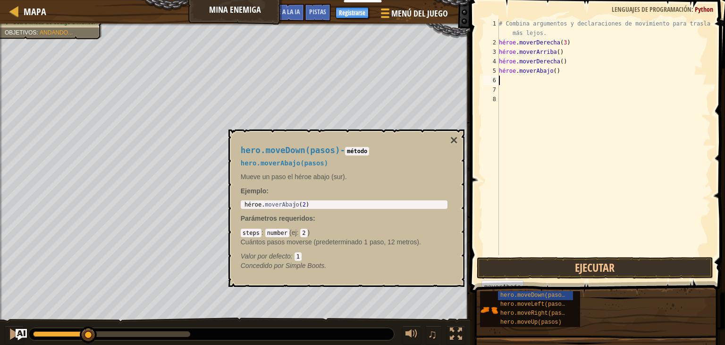
click at [563, 70] on div "# Combina argumentos y declaraciones de movimiento para trasladarte más lejos. …" at bounding box center [604, 151] width 214 height 264
type textarea "hero.moveDown()"
click at [699, 70] on font "..." at bounding box center [700, 69] width 10 height 7
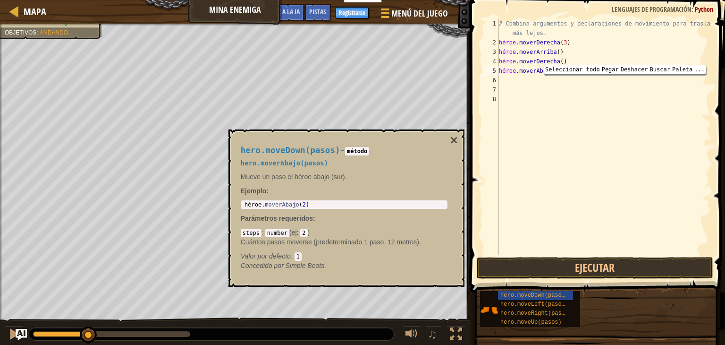
click at [602, 82] on div "# Combina argumentos y declaraciones de movimiento para trasladarte más lejos. …" at bounding box center [604, 151] width 214 height 264
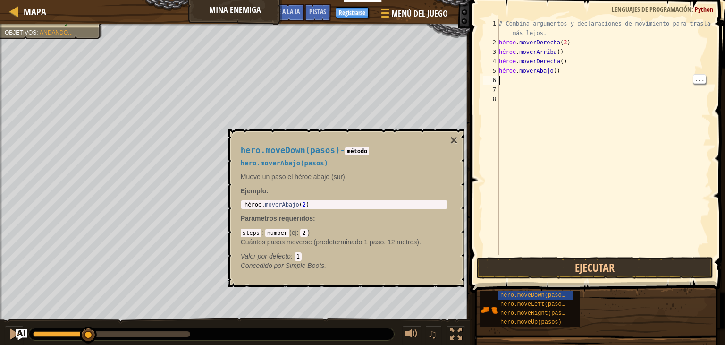
click at [561, 73] on div "# Combina argumentos y declaraciones de movimiento para trasladarte más lejos. …" at bounding box center [604, 151] width 214 height 264
type textarea "h"
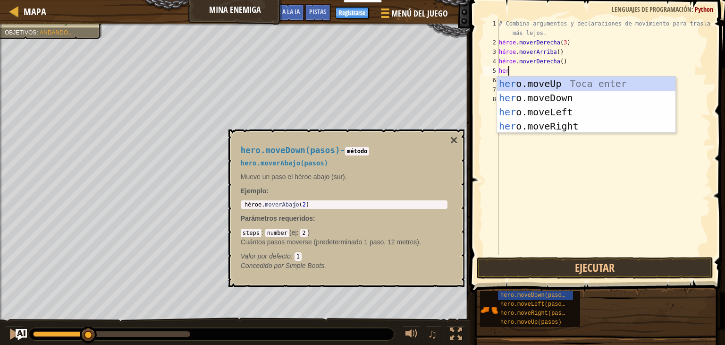
type textarea "her"
click at [572, 98] on div "su o.moveUp Toca entrar su o.moveDown Toca Enter su o.moveLeft Toca Enter su o.…" at bounding box center [586, 119] width 179 height 85
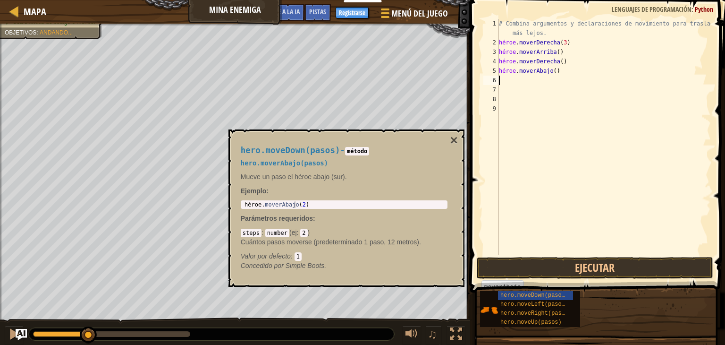
type textarea "hero.moveDown()"
type textarea "h"
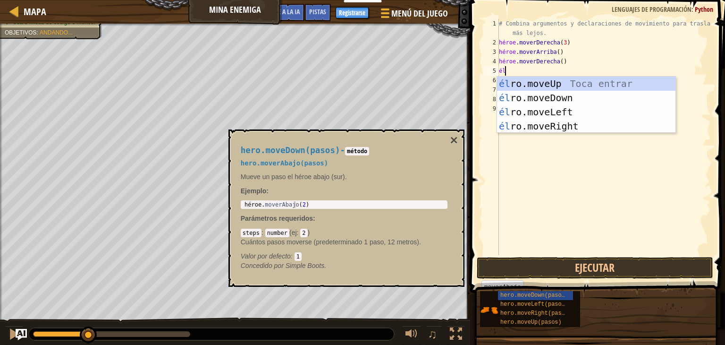
type textarea "her"
click at [563, 100] on div "su o.moveUp Toca entrar su o.moveDown Toca Enter su o.moveLeft Toca Enter su o.…" at bounding box center [586, 119] width 179 height 85
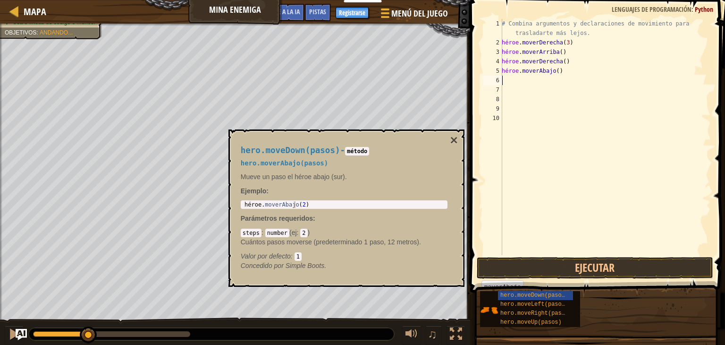
click at [561, 69] on div "# Combina argumentos y declaraciones de movimiento para trasladarte más lejos. …" at bounding box center [605, 151] width 211 height 264
click at [491, 64] on div "4" at bounding box center [493, 61] width 19 height 9
click at [563, 70] on div "# Combina argumentos y declaraciones de movimiento para trasladarte más lejos. …" at bounding box center [605, 151] width 211 height 264
type textarea "h"
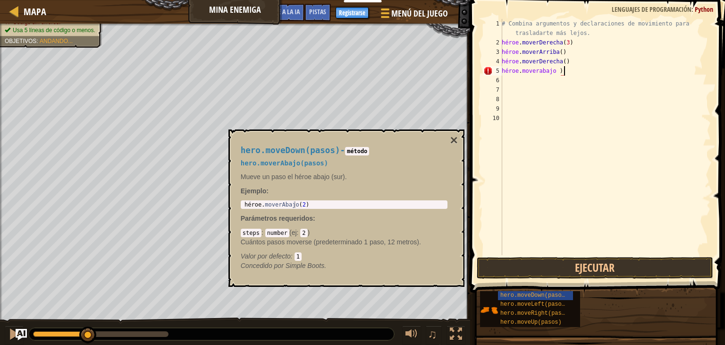
scroll to position [4, 4]
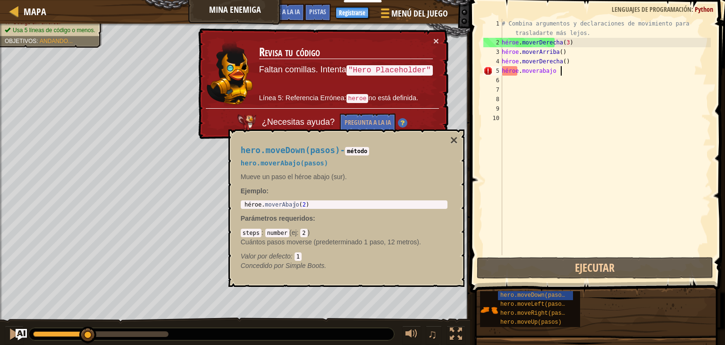
type textarea "heroe . [GEOGRAPHIC_DATA] ("
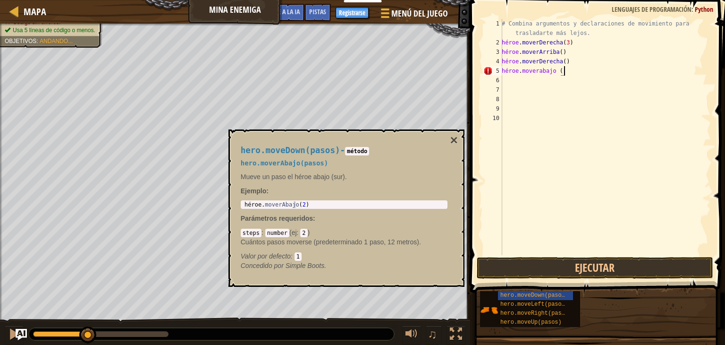
scroll to position [4, 0]
type textarea "h"
type textarea "hero.moveRight()"
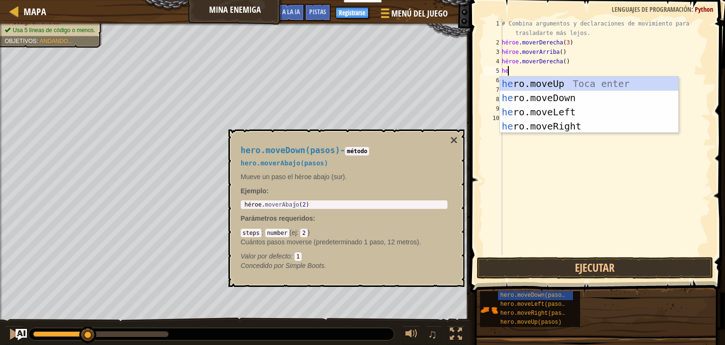
type textarea "her"
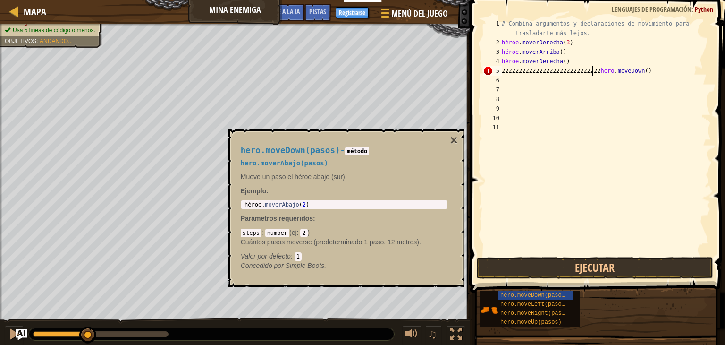
scroll to position [4, 8]
type textarea "hero.moveDown()"
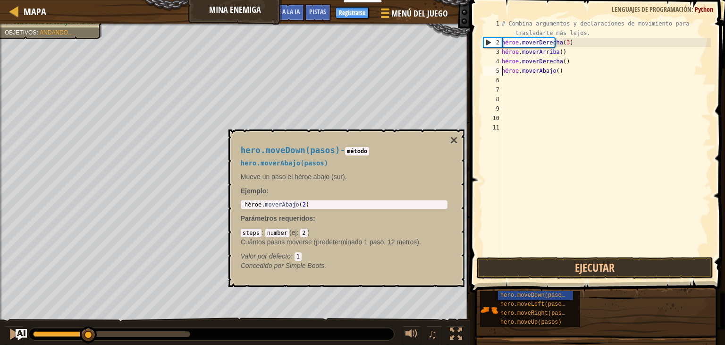
click at [603, 70] on div "# Combina argumentos y declaraciones de movimiento para trasladarte más lejos. …" at bounding box center [605, 151] width 211 height 264
click at [591, 72] on div "# Combina argumentos y declaraciones de movimiento para trasladarte más lejos. …" at bounding box center [605, 151] width 211 height 264
click at [580, 76] on div "# Combina argumentos y declaraciones de movimiento para trasladarte más lejos. …" at bounding box center [605, 151] width 211 height 264
click at [569, 68] on div "# Combina argumentos y declaraciones de movimiento para trasladarte más lejos. …" at bounding box center [605, 151] width 211 height 264
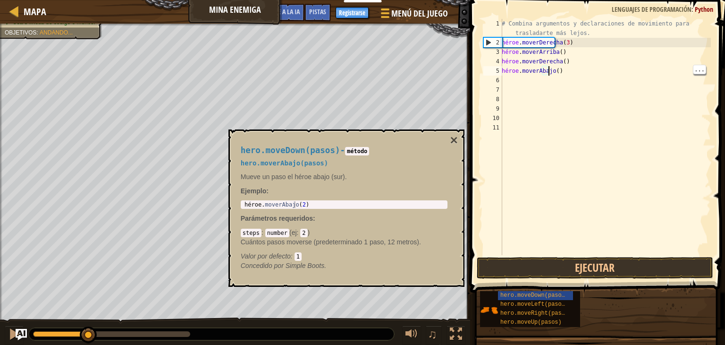
click at [569, 68] on div "# Combina argumentos y declaraciones de movimiento para trasladarte más lejos. …" at bounding box center [605, 151] width 211 height 264
type textarea "h"
